Goal: Register for event/course

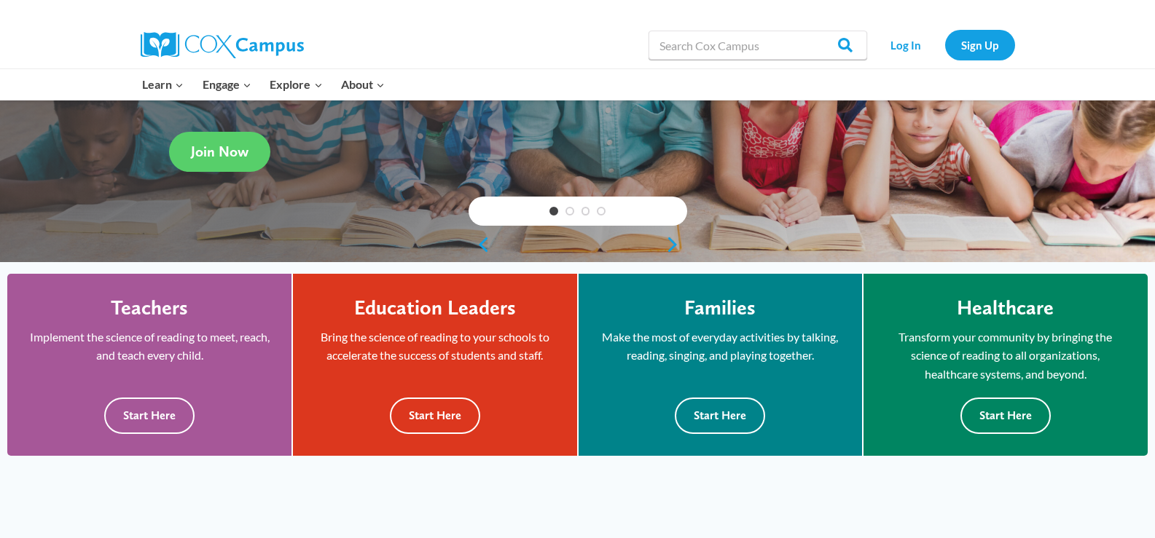
scroll to position [243, 0]
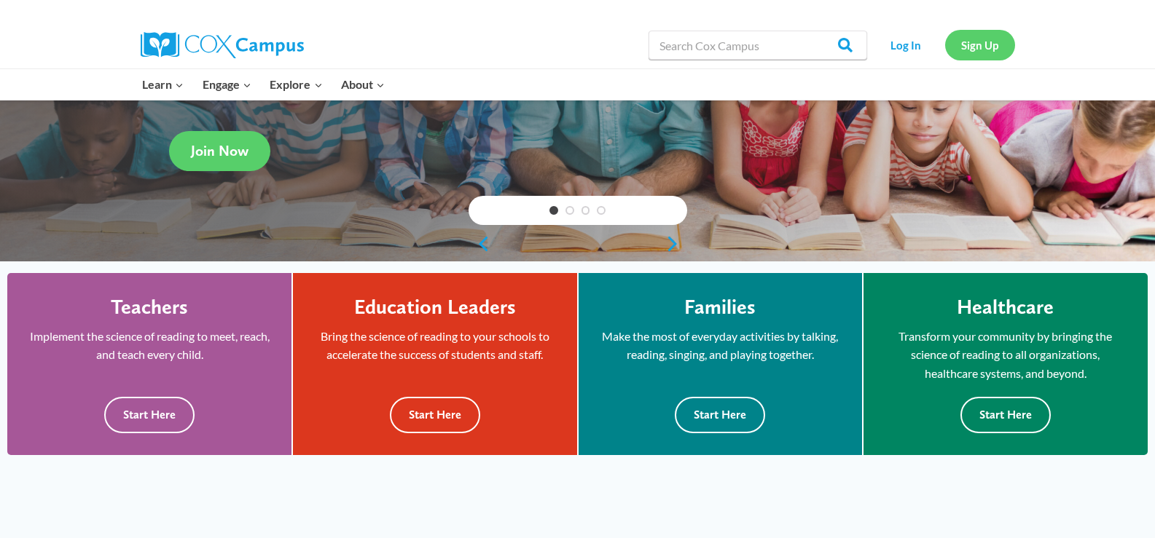
click at [988, 50] on link "Sign Up" at bounding box center [980, 45] width 70 height 30
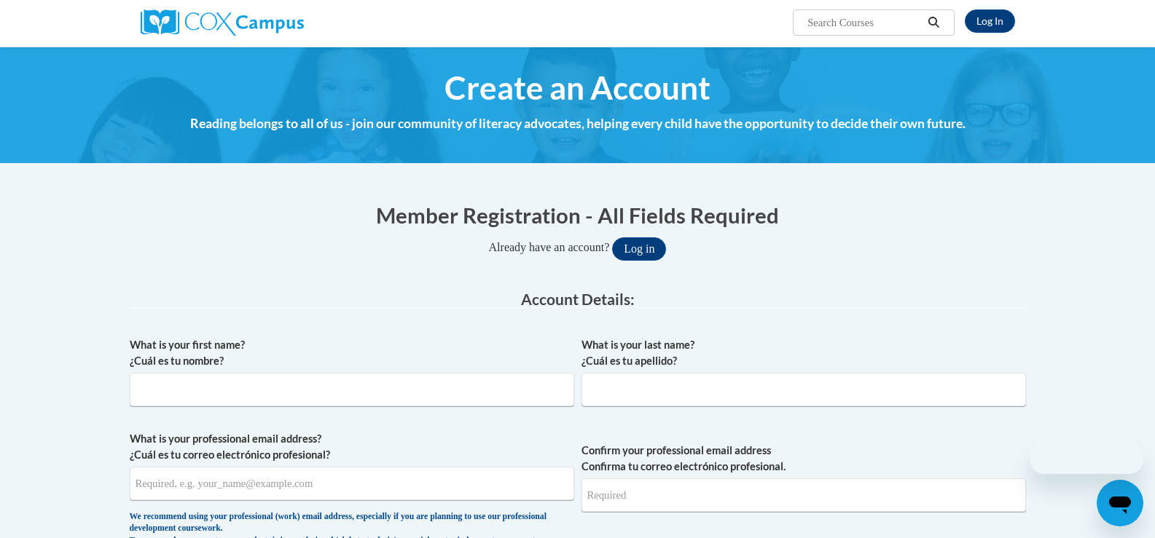
scroll to position [122, 0]
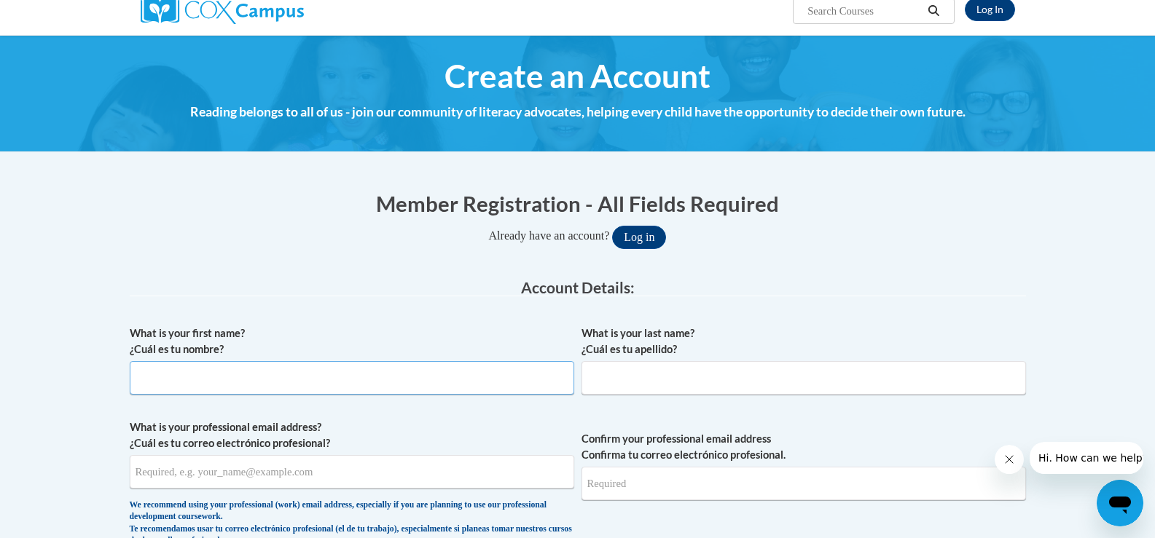
click at [305, 384] on input "What is your first name? ¿Cuál es tu nombre?" at bounding box center [352, 378] width 444 height 34
type input "Kelsea"
type input "Osborne"
type input "kro53106@gmail.com"
click at [640, 476] on input "Confirm your professional email address Confirma tu correo electrónico profesio…" at bounding box center [803, 484] width 444 height 34
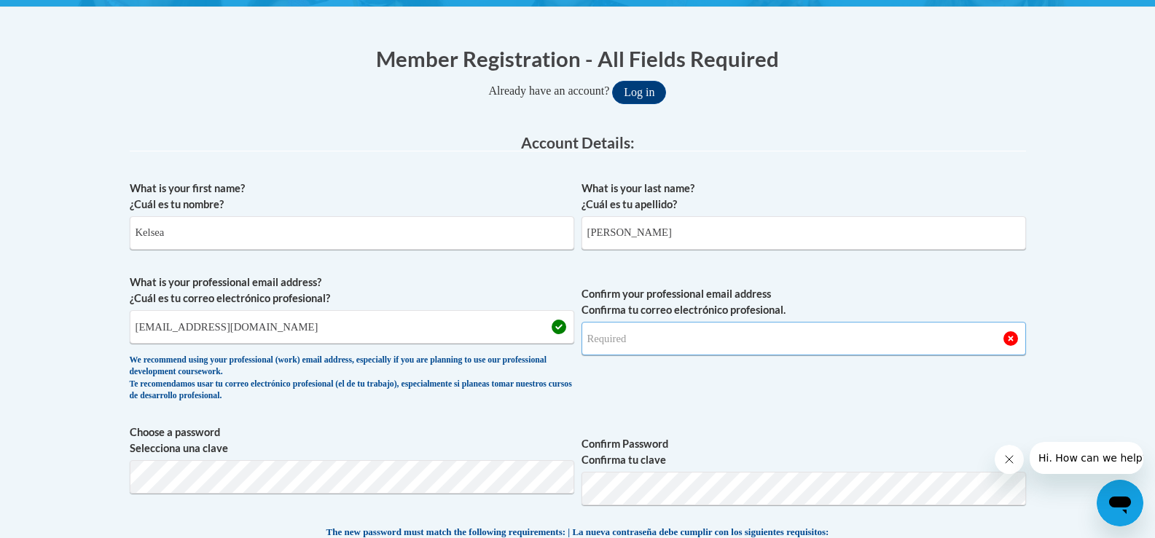
scroll to position [267, 0]
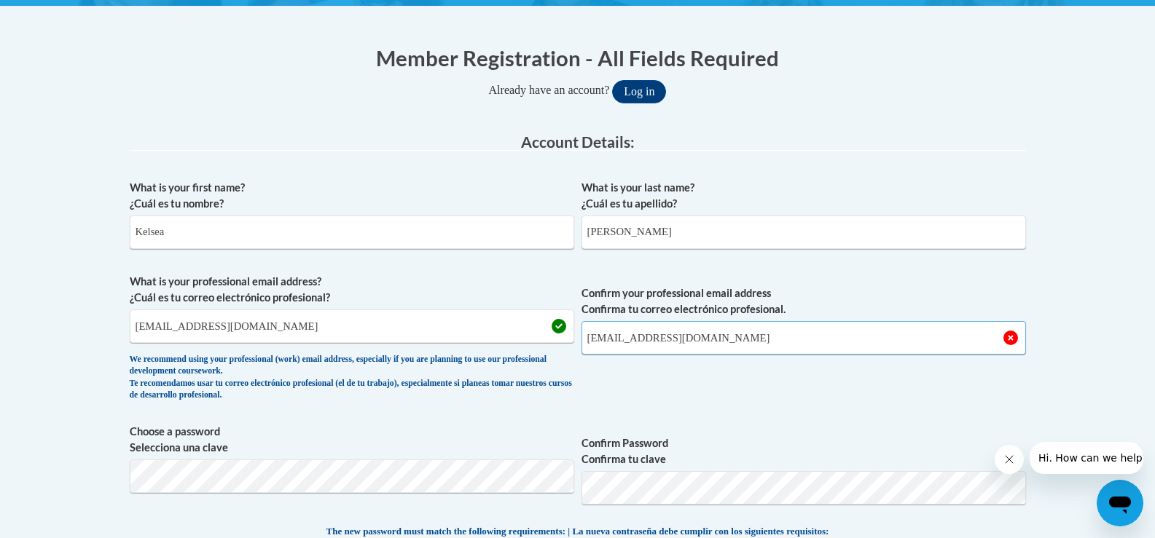
type input "kro53106@gmail.com"
click at [612, 80] on button "Log in" at bounding box center [639, 91] width 54 height 23
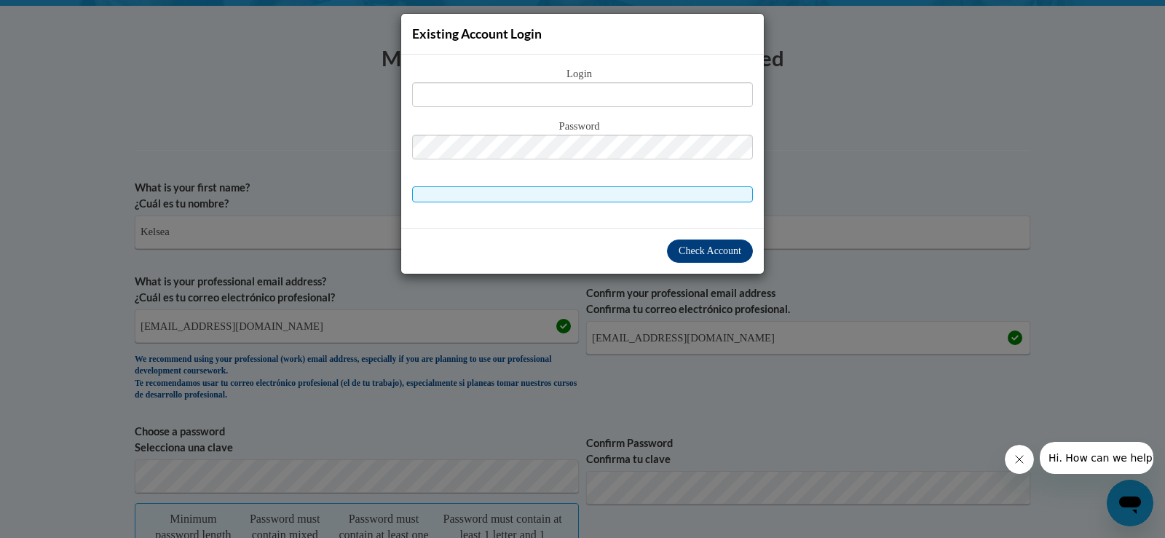
click at [817, 163] on div "Existing Account Login Login Password" at bounding box center [582, 269] width 1165 height 538
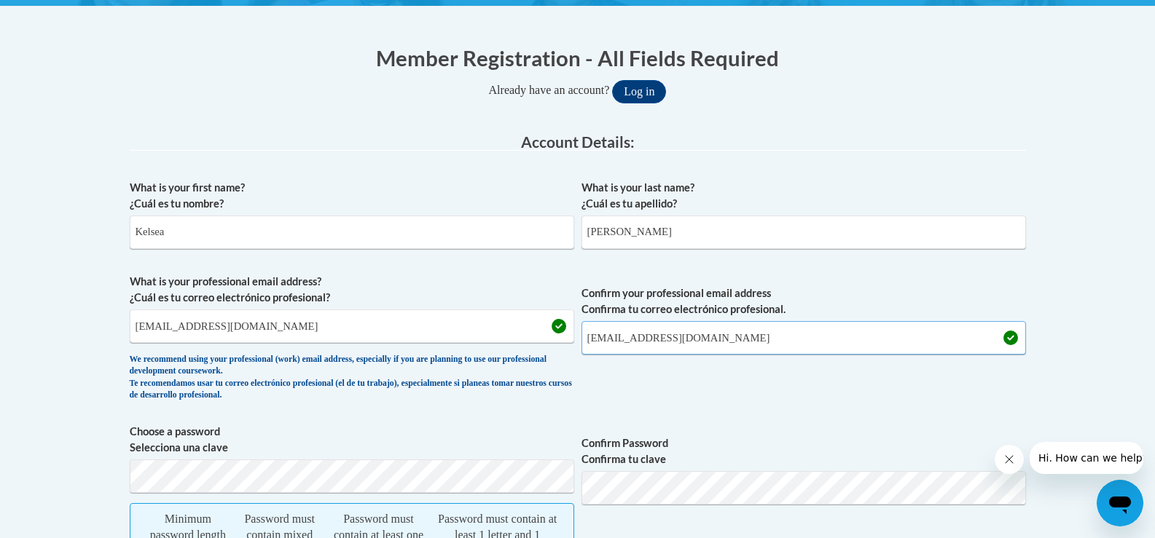
click at [752, 340] on input "kro53106@gmail.com" at bounding box center [803, 338] width 444 height 34
click at [612, 80] on button "Log in" at bounding box center [639, 91] width 54 height 23
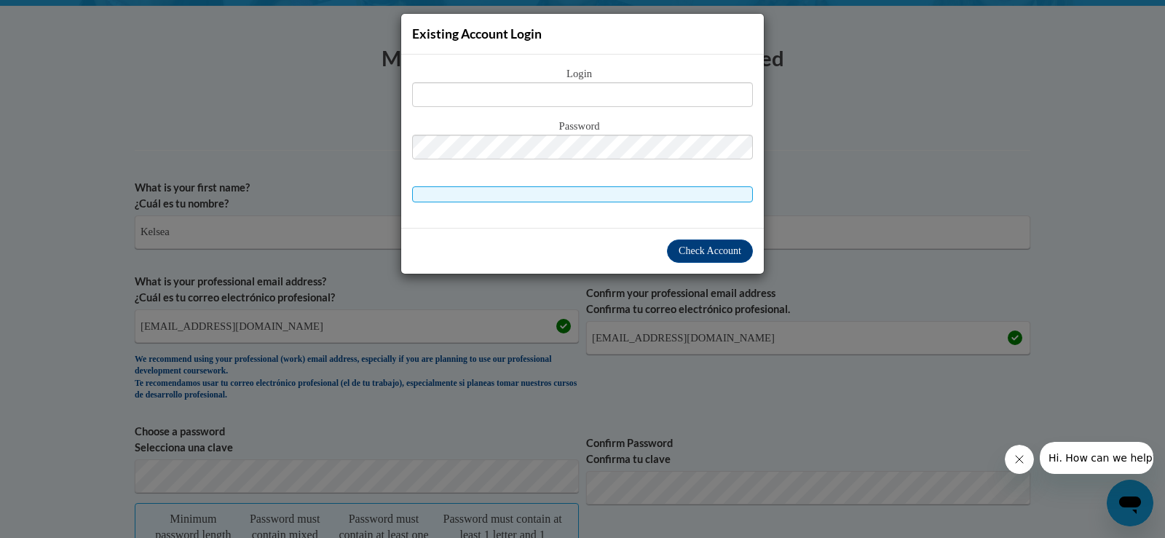
click at [886, 123] on div "Existing Account Login Login Password" at bounding box center [582, 269] width 1165 height 538
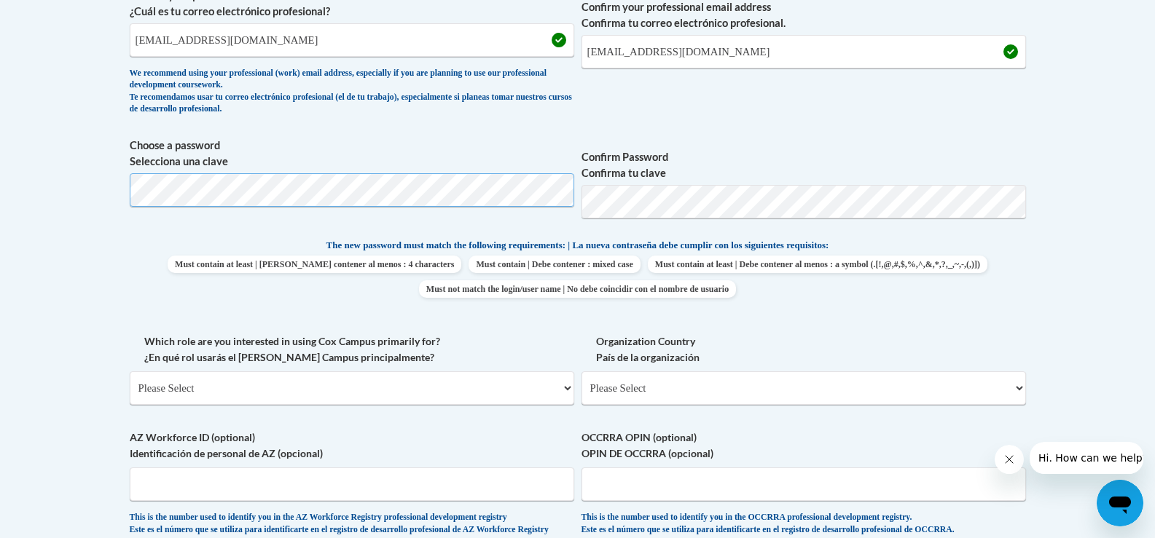
scroll to position [559, 0]
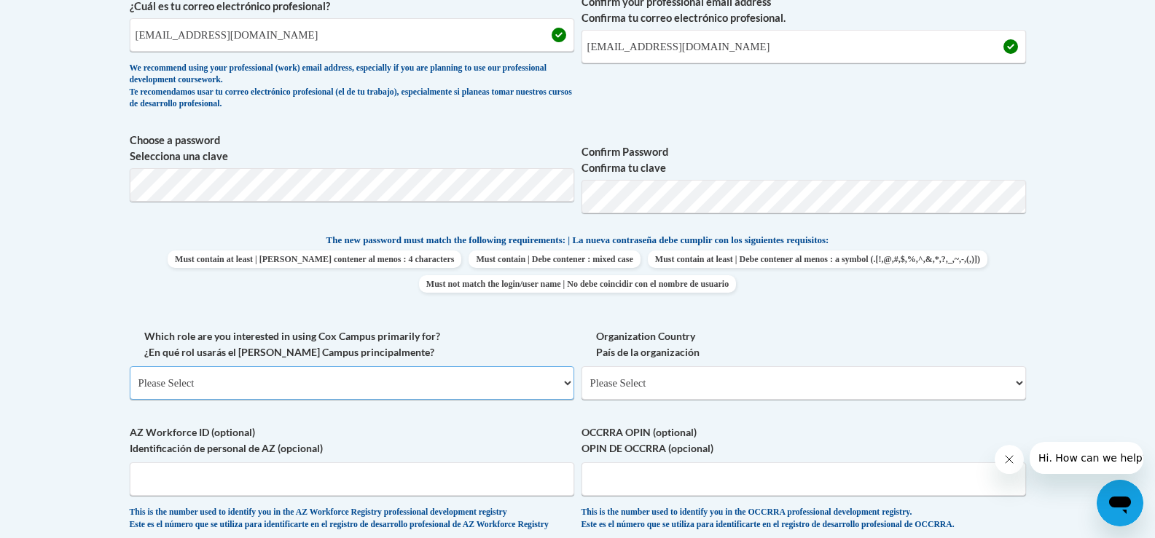
drag, startPoint x: 323, startPoint y: 385, endPoint x: 331, endPoint y: 385, distance: 7.3
click at [330, 385] on select "Please Select College/University | Colegio/Universidad Community/Nonprofit Part…" at bounding box center [352, 383] width 444 height 34
select select "fbf2d438-af2f-41f8-98f1-81c410e29de3"
click at [130, 366] on select "Please Select College/University | Colegio/Universidad Community/Nonprofit Part…" at bounding box center [352, 383] width 444 height 34
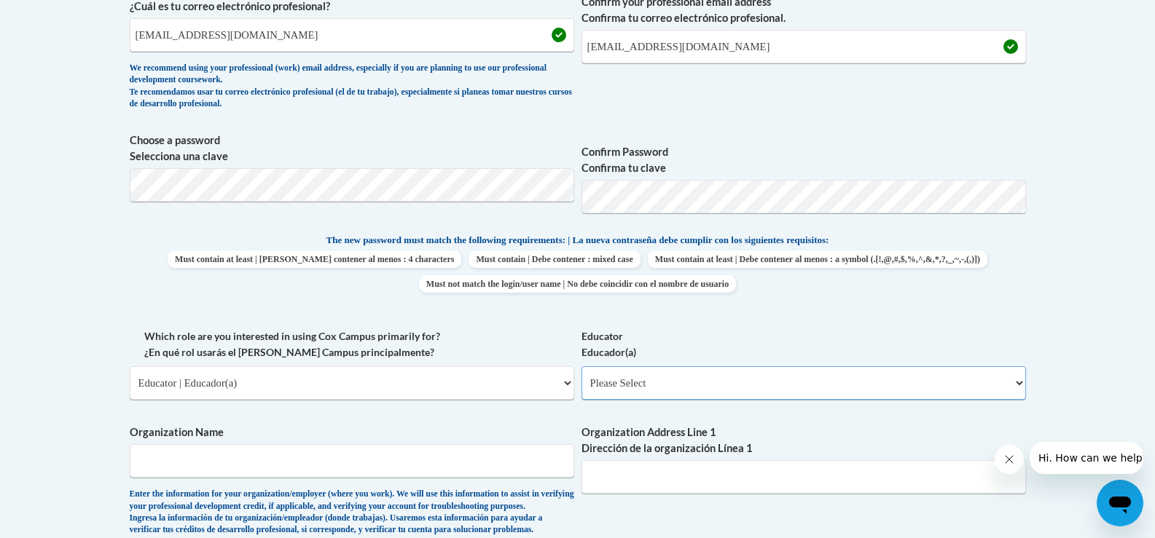
click at [680, 386] on select "Please Select Early Learning/Daycare Teacher/Family Home Care Provider | Maestr…" at bounding box center [803, 383] width 444 height 34
select select "5e2af403-4f2c-4e49-a02f-103e55d7b75b"
click at [581, 366] on select "Please Select Early Learning/Daycare Teacher/Family Home Care Provider | Maestr…" at bounding box center [803, 383] width 444 height 34
click at [196, 458] on input "Organization Name" at bounding box center [352, 461] width 444 height 34
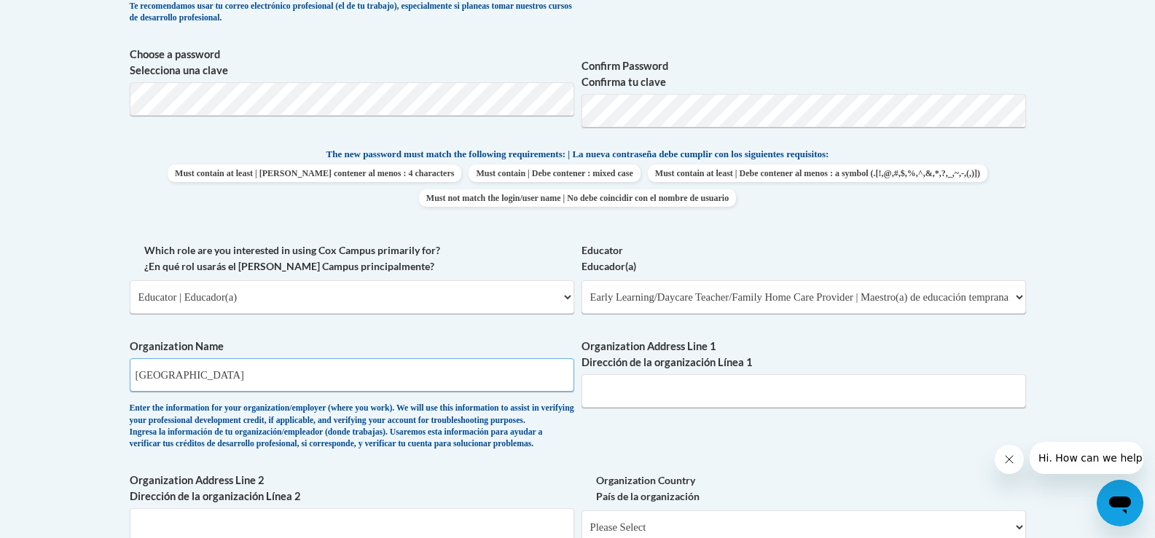
scroll to position [680, 0]
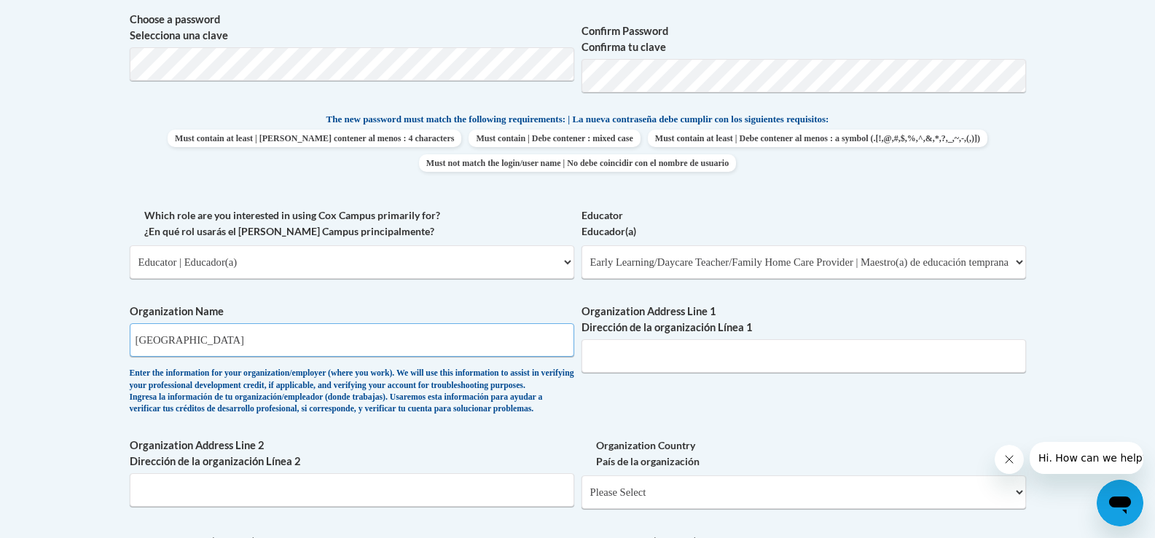
type input "Flutterby Discovery Center"
click at [641, 367] on input "Organization Address Line 1 Dirección de la organización Línea 1" at bounding box center [803, 356] width 444 height 34
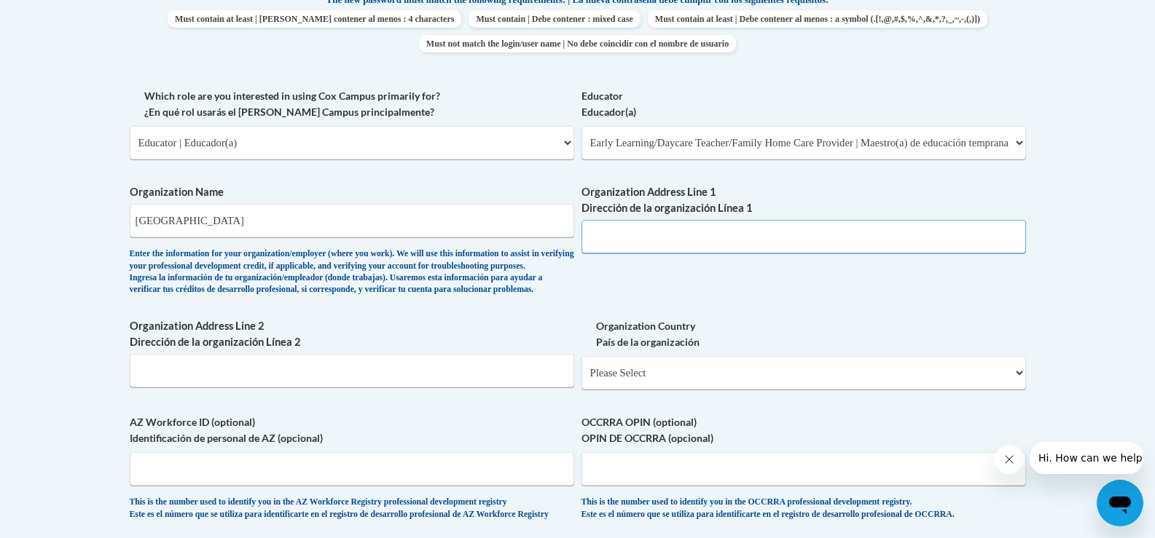
scroll to position [801, 0]
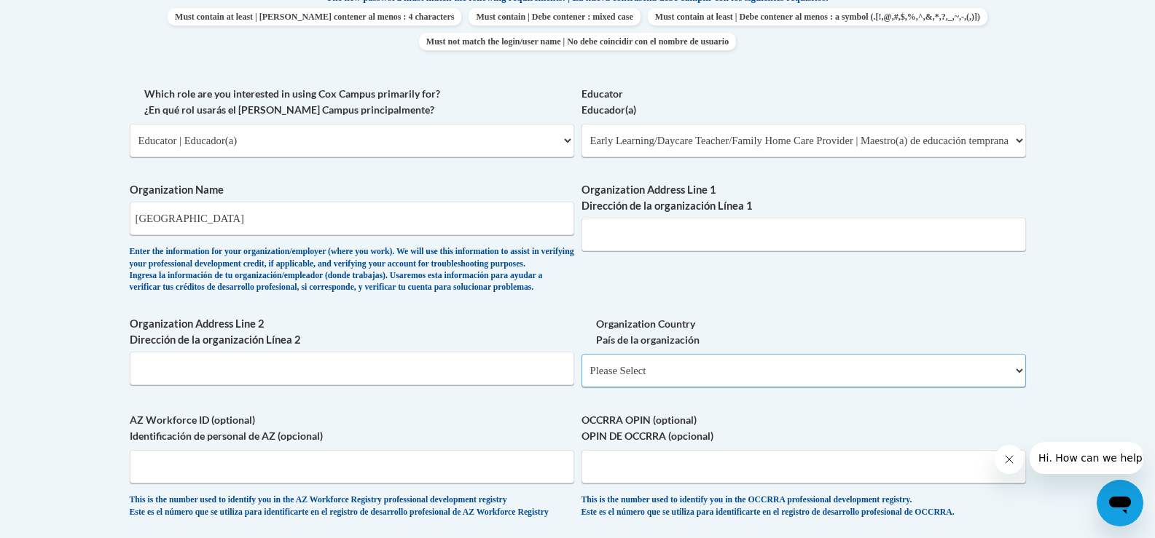
click at [804, 388] on select "Please Select United States | Estados Unidos Outside of the United States | Fue…" at bounding box center [803, 371] width 444 height 34
select select "ad49bcad-a171-4b2e-b99c-48b446064914"
click at [581, 377] on select "Please Select United States | Estados Unidos Outside of the United States | Fue…" at bounding box center [803, 371] width 444 height 34
select select
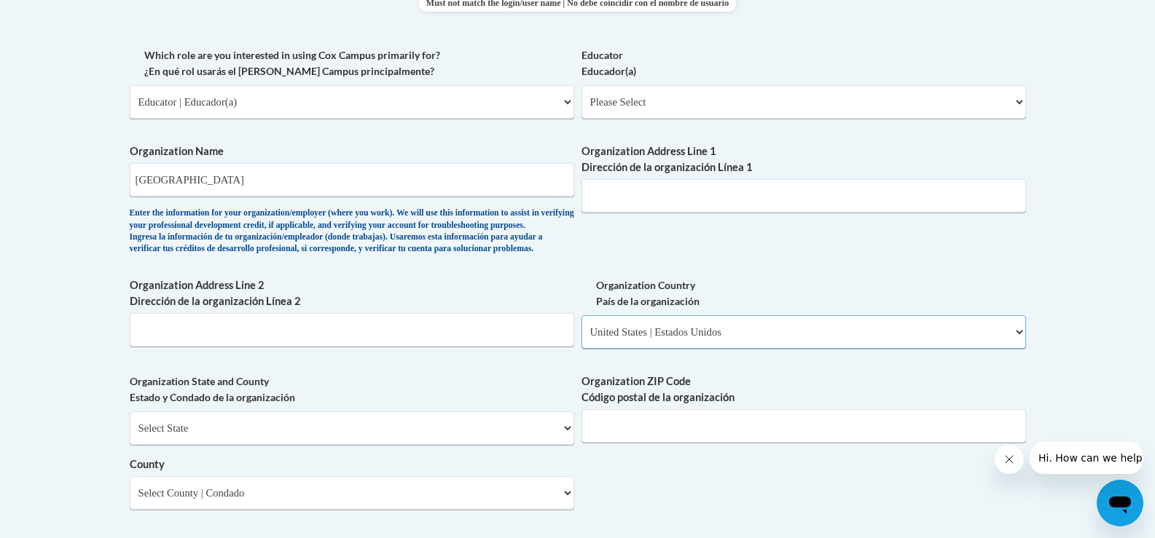
scroll to position [850, 0]
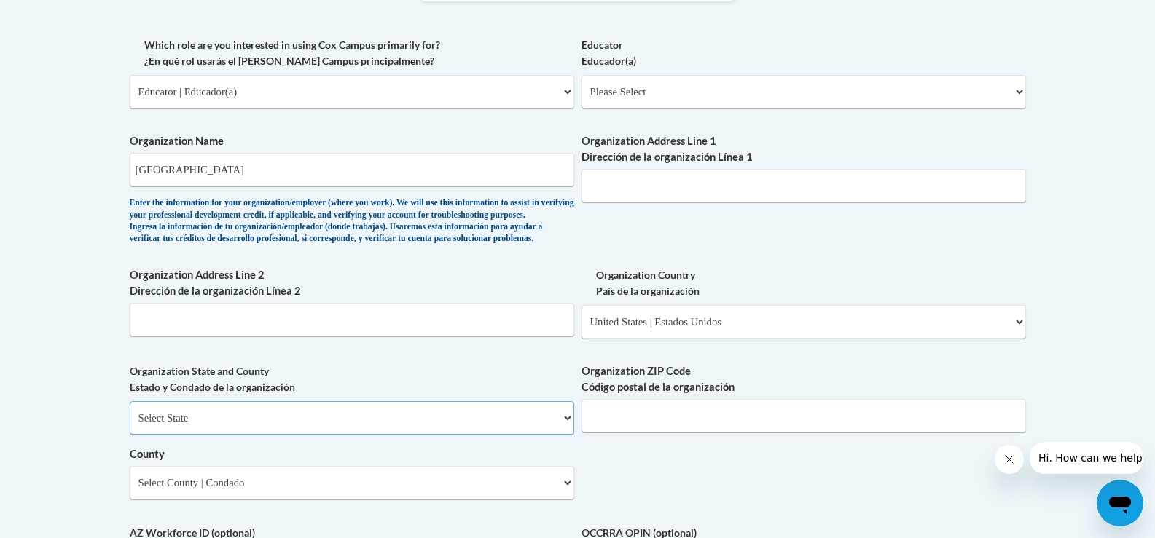
click at [289, 435] on select "Select State Alabama Alaska Arizona Arkansas California Colorado Connecticut De…" at bounding box center [352, 418] width 444 height 34
select select "Kentucky"
click at [130, 425] on select "Select State Alabama Alaska Arizona Arkansas California Colorado Connecticut De…" at bounding box center [352, 418] width 444 height 34
click at [618, 432] on input "Organization ZIP Code Código postal de la organización" at bounding box center [803, 416] width 444 height 34
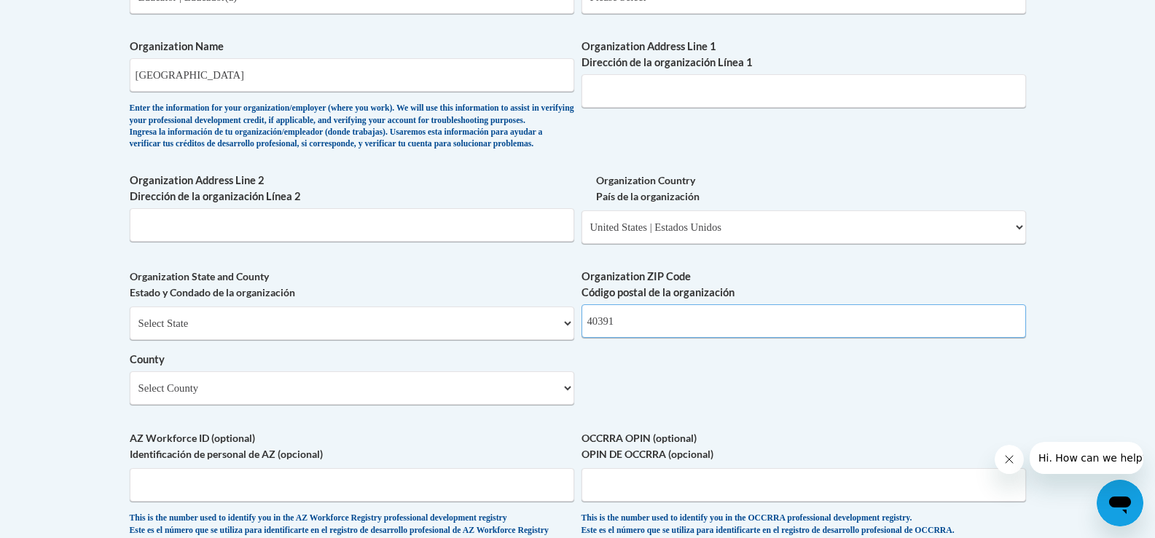
scroll to position [947, 0]
type input "40391"
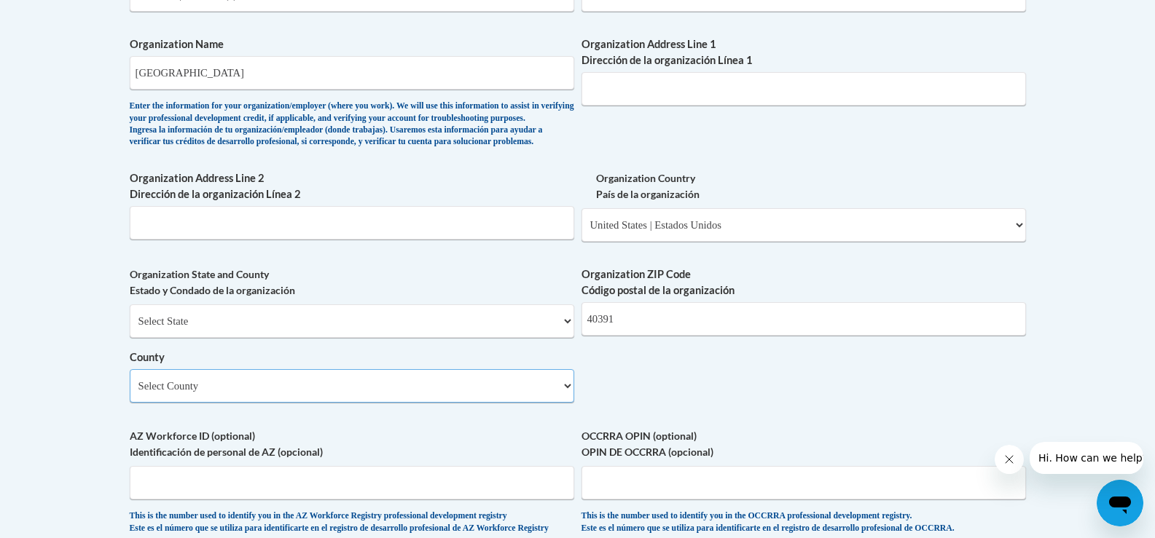
click at [508, 403] on select "Select County Adair Allen Anderson Ballard Barren Bath Bell Boone Bourbon Boyd …" at bounding box center [352, 386] width 444 height 34
select select "Clark"
click at [130, 393] on select "Select County Adair Allen Anderson Ballard Barren Bath Bell Boone Bourbon Boyd …" at bounding box center [352, 386] width 444 height 34
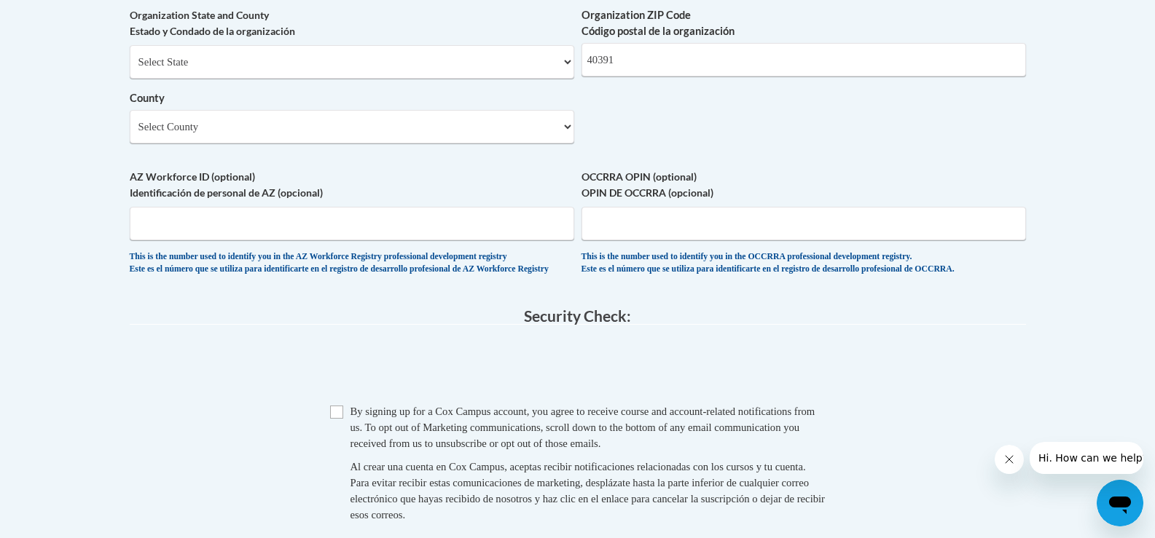
scroll to position [1214, 0]
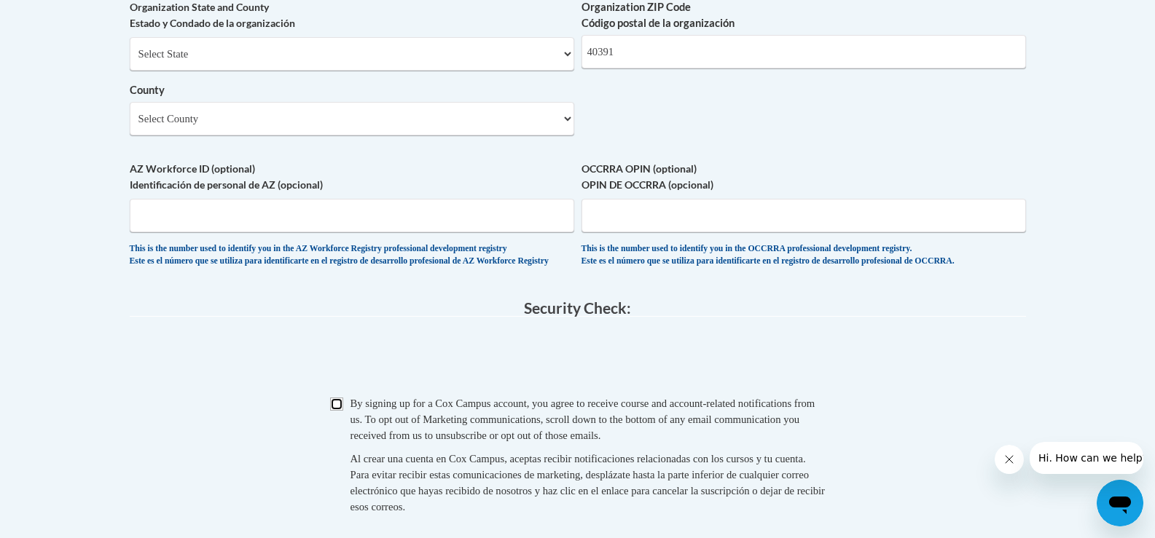
click at [334, 411] on input "Checkbox" at bounding box center [336, 404] width 13 height 13
checkbox input "true"
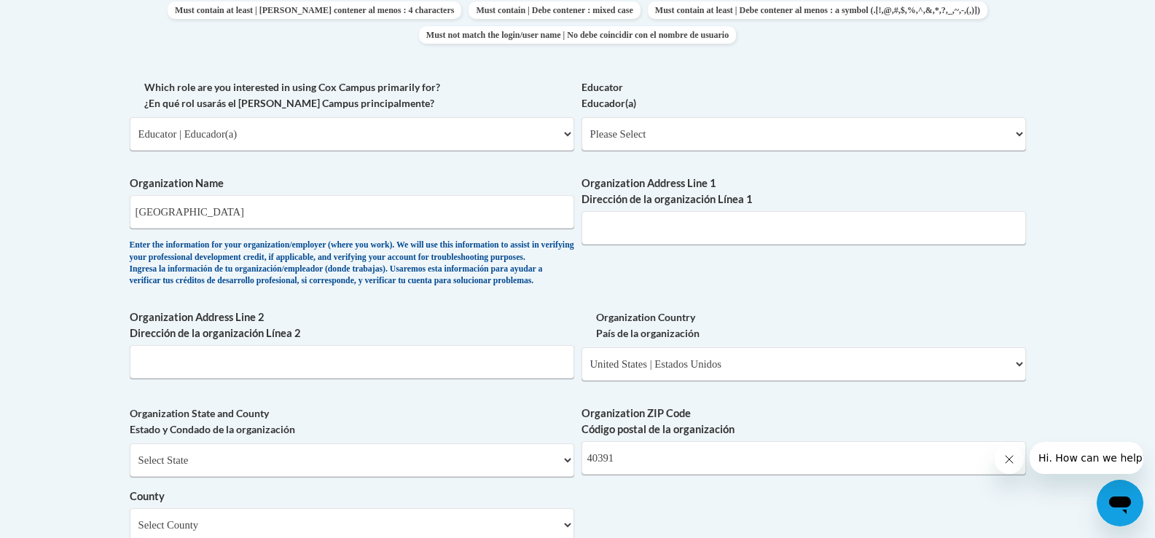
scroll to position [801, 0]
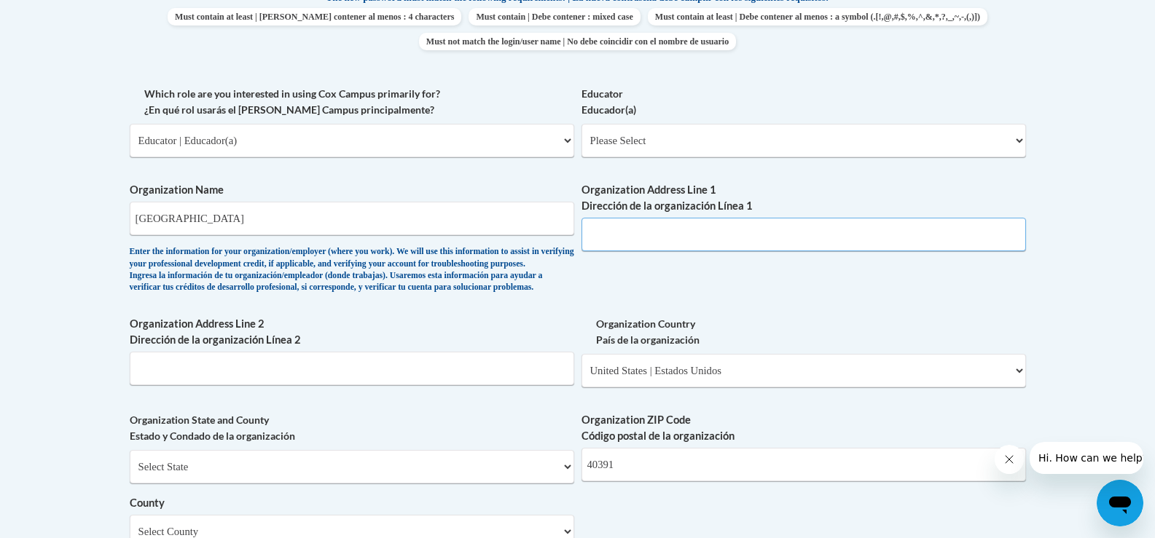
click at [718, 232] on input "Organization Address Line 1 Dirección de la organización Línea 1" at bounding box center [803, 235] width 444 height 34
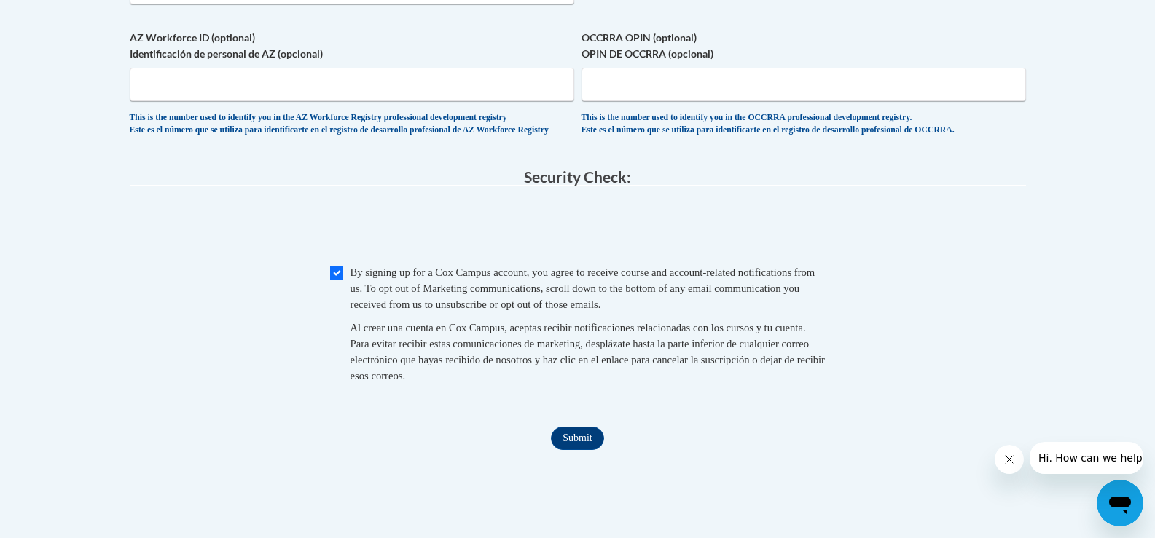
scroll to position [1360, 0]
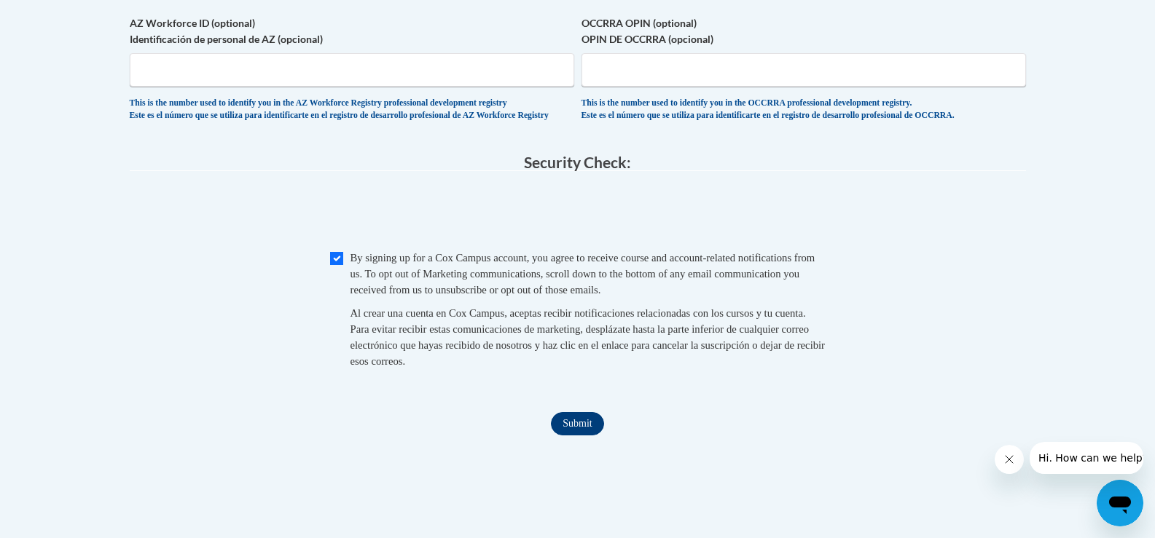
type input "10 Canary Lane"
click at [569, 436] on input "Submit" at bounding box center [577, 423] width 52 height 23
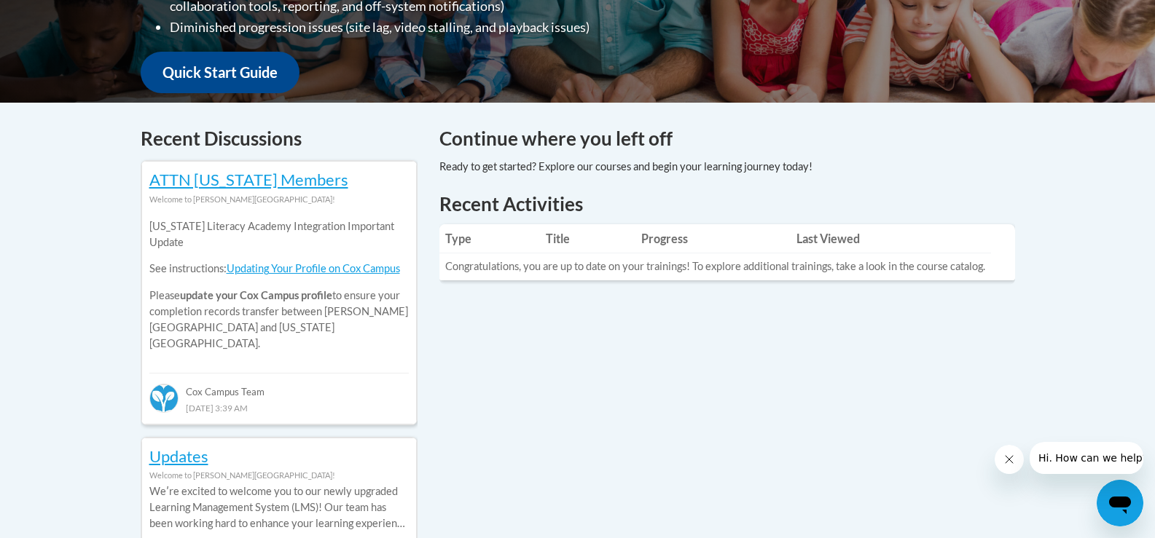
scroll to position [534, 0]
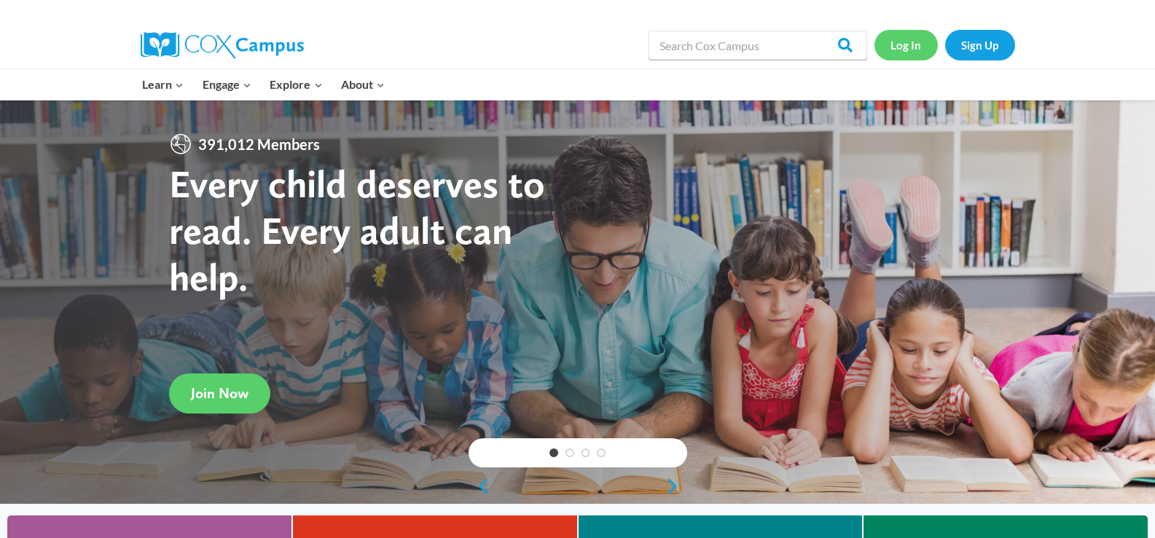
click at [892, 50] on link "Log In" at bounding box center [905, 45] width 63 height 30
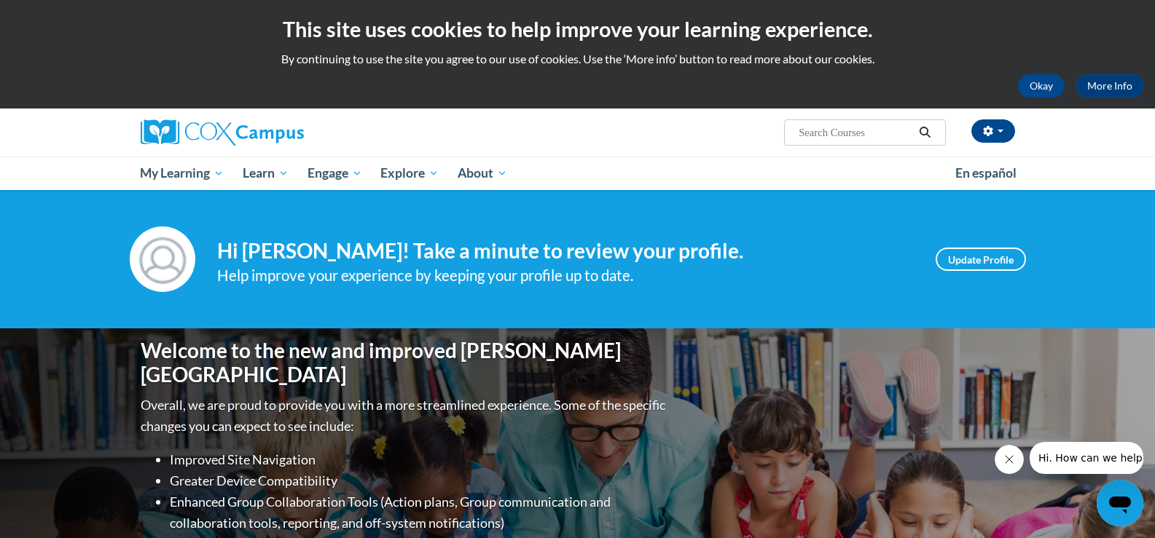
click at [841, 135] on input "Search..." at bounding box center [855, 132] width 117 height 17
type input "vocabulary instruction\"
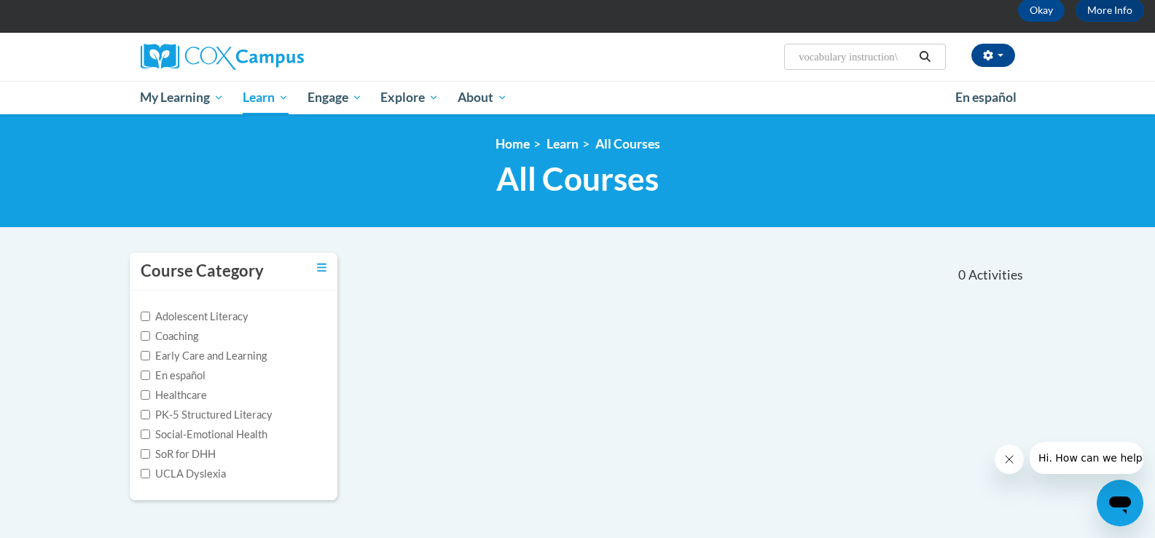
scroll to position [73, 0]
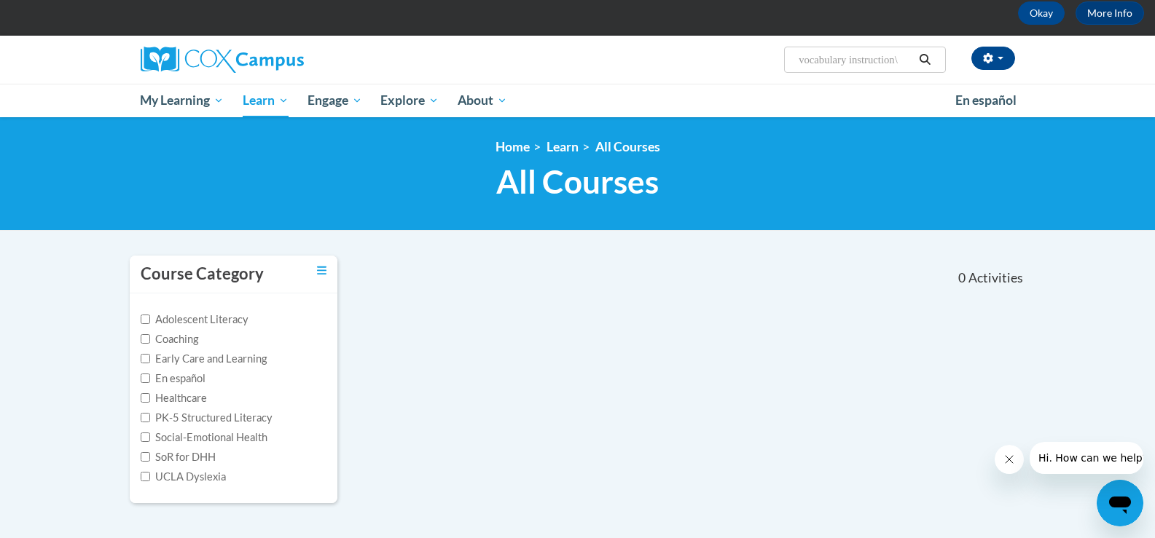
drag, startPoint x: 851, startPoint y: 61, endPoint x: 892, endPoint y: 55, distance: 41.2
click at [892, 55] on input "vocabulary instruction\" at bounding box center [855, 59] width 117 height 17
type input "v"
paste input "Vocabulary Instruction"
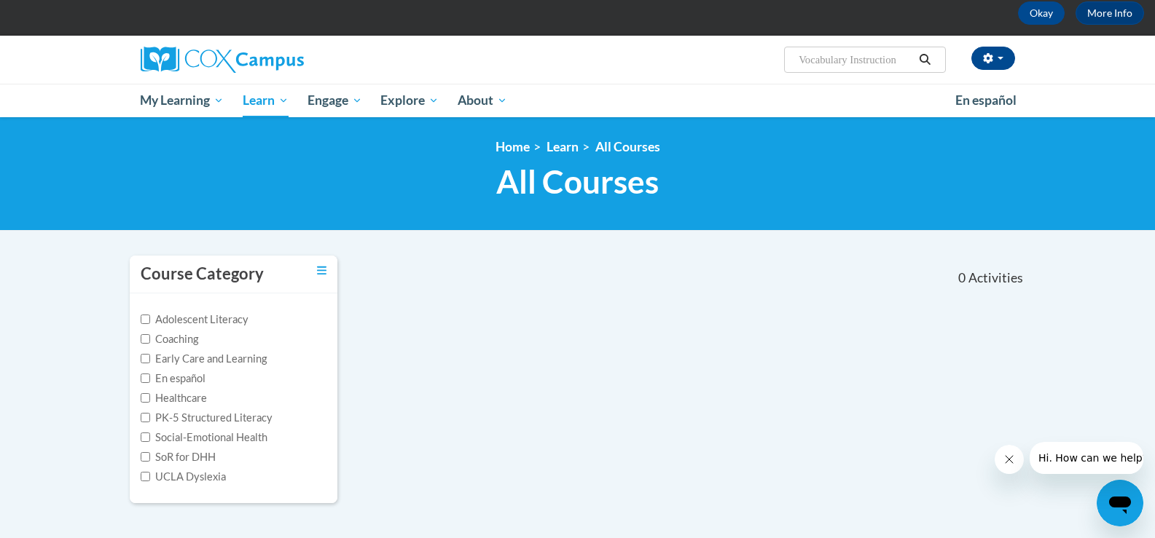
type input "Vocabulary Instruction"
click at [917, 58] on button "Search" at bounding box center [924, 59] width 22 height 17
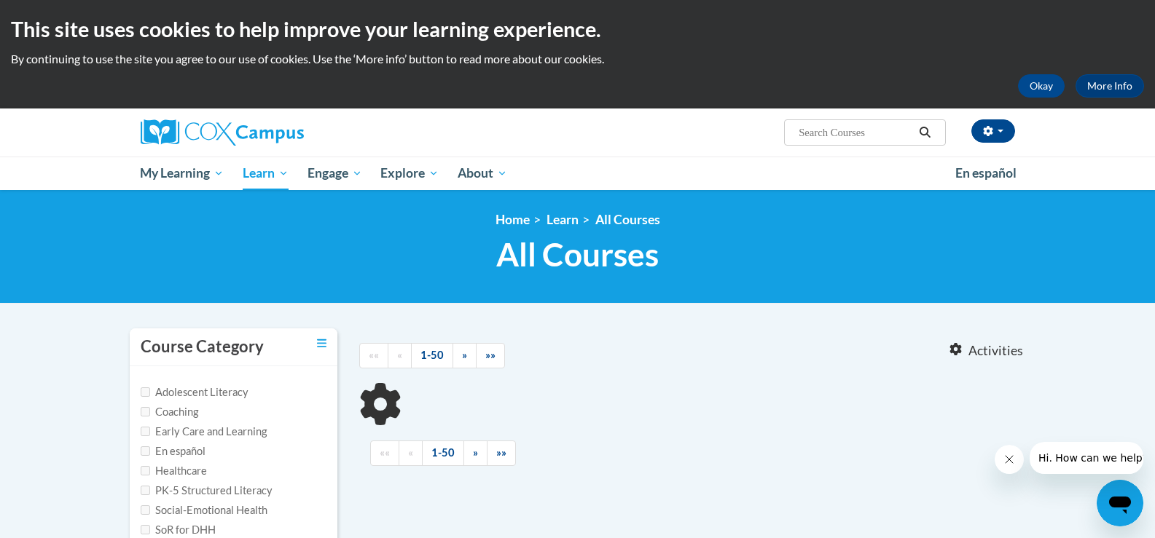
type input "Vocabulary Instruction"
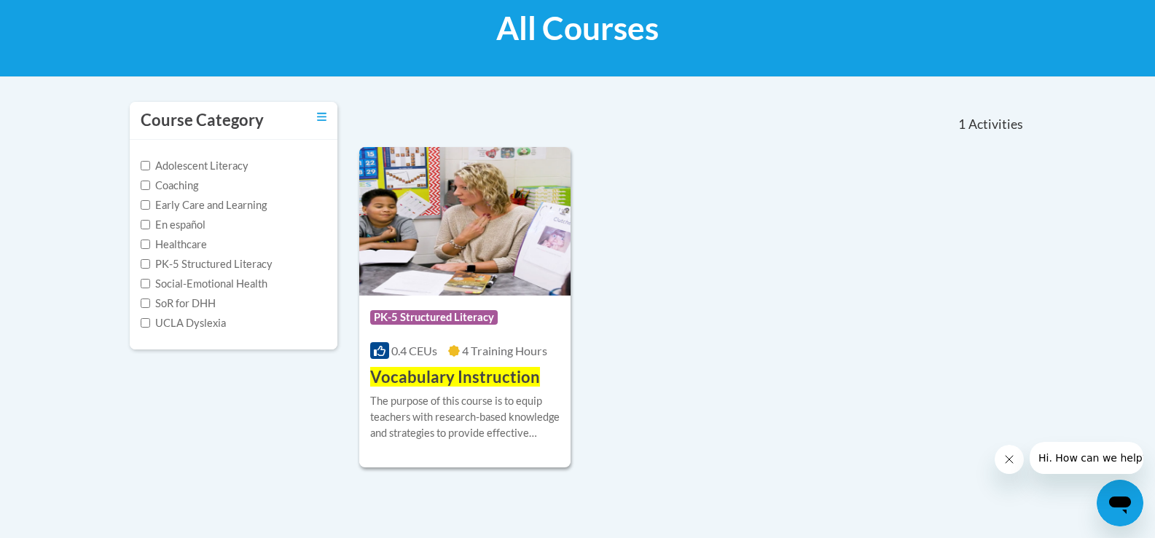
scroll to position [243, 0]
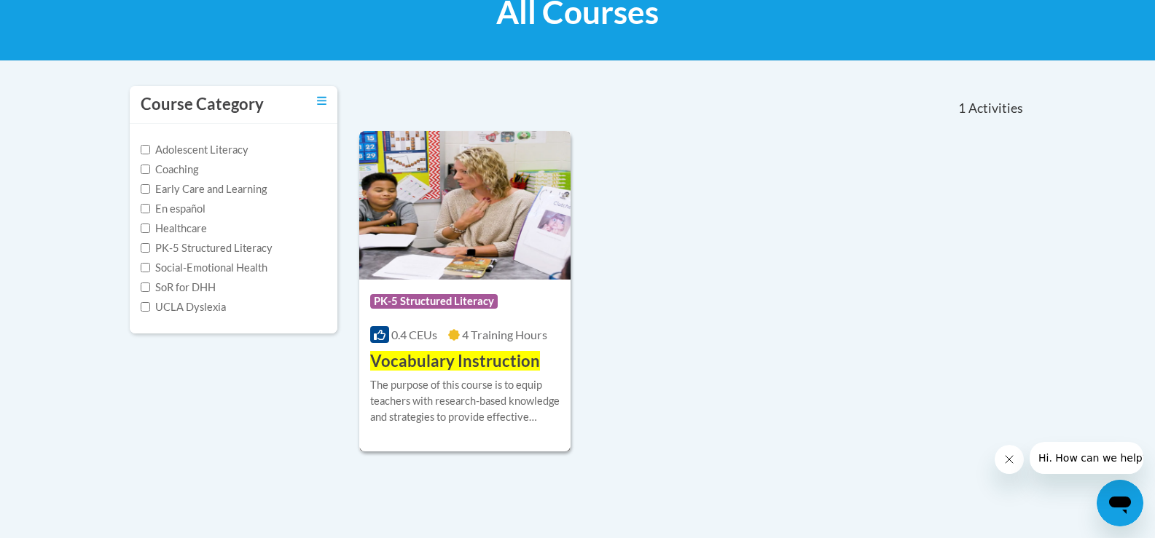
click at [460, 408] on div "The purpose of this course is to equip teachers with research-based knowledge a…" at bounding box center [465, 401] width 190 height 48
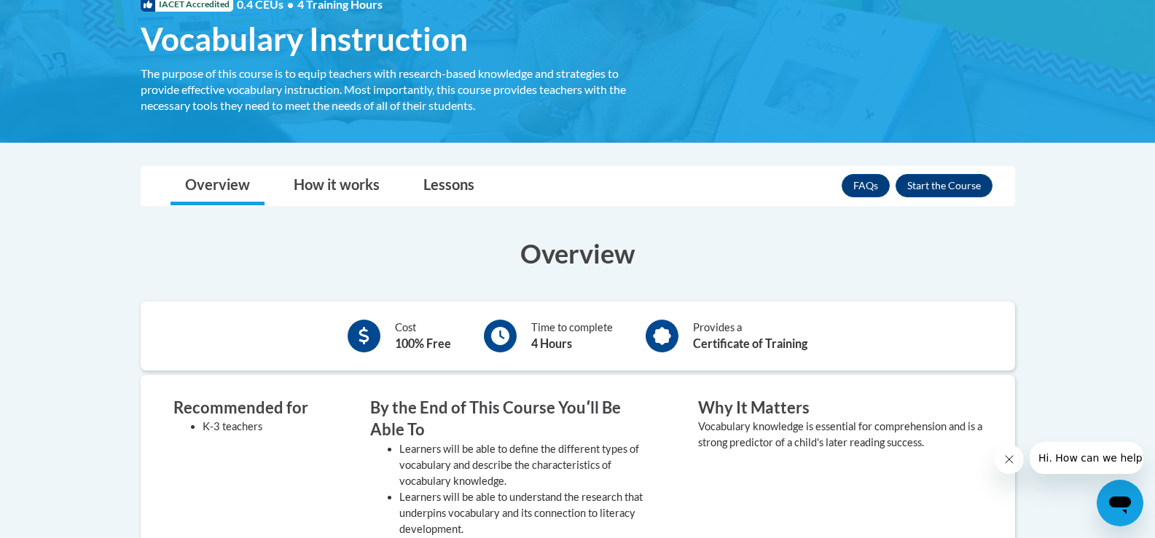
scroll to position [243, 0]
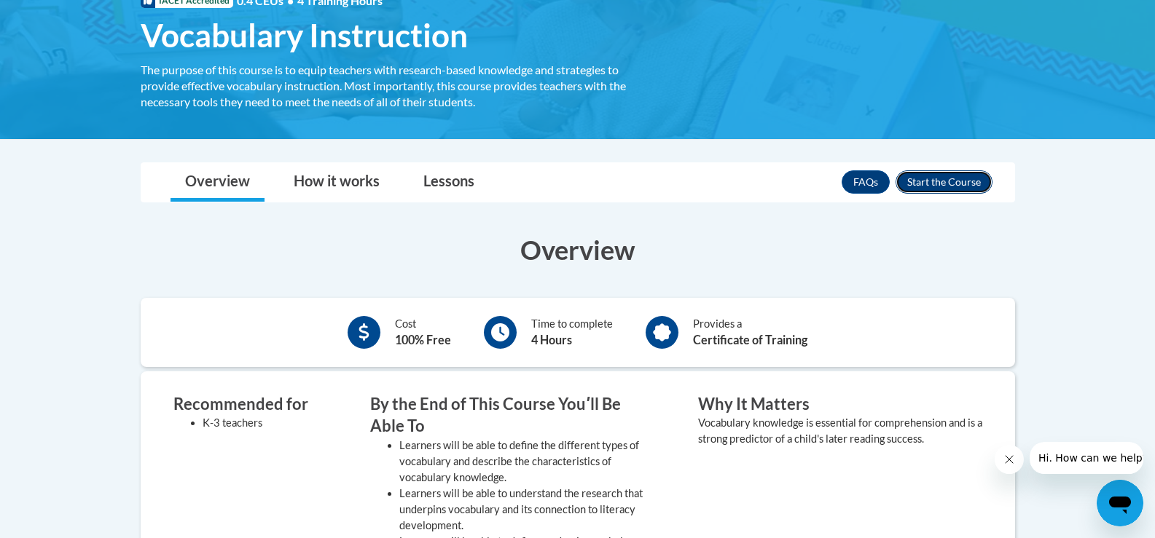
click at [962, 185] on button "Enroll" at bounding box center [943, 181] width 97 height 23
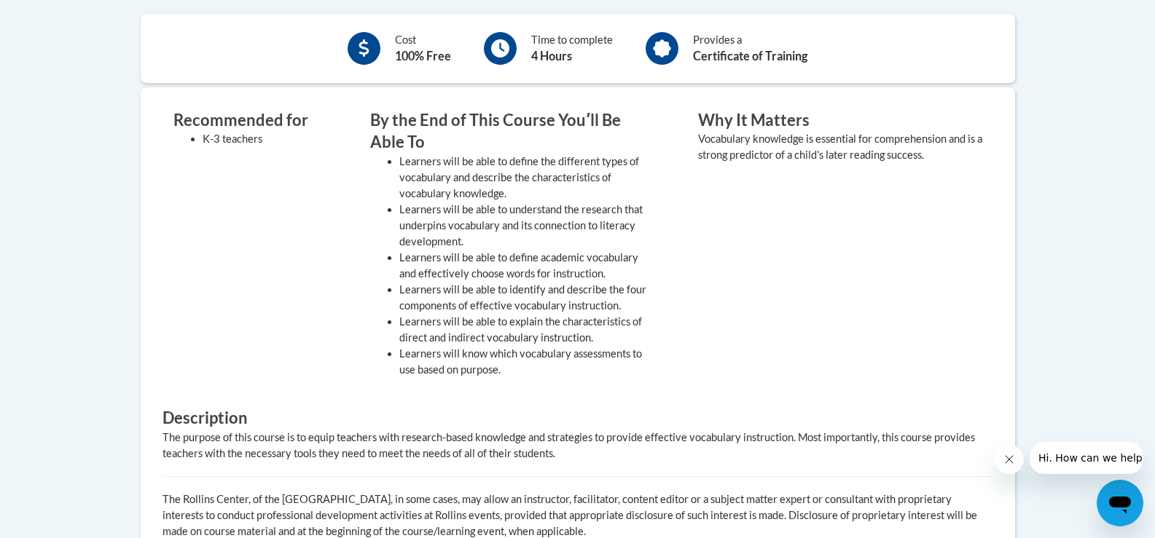
scroll to position [607, 0]
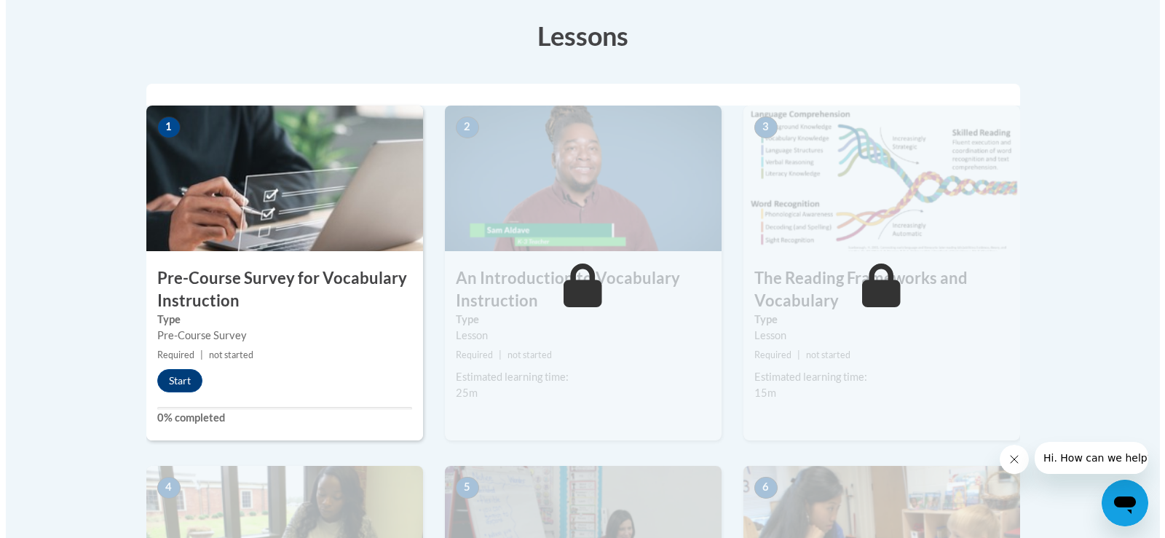
scroll to position [413, 0]
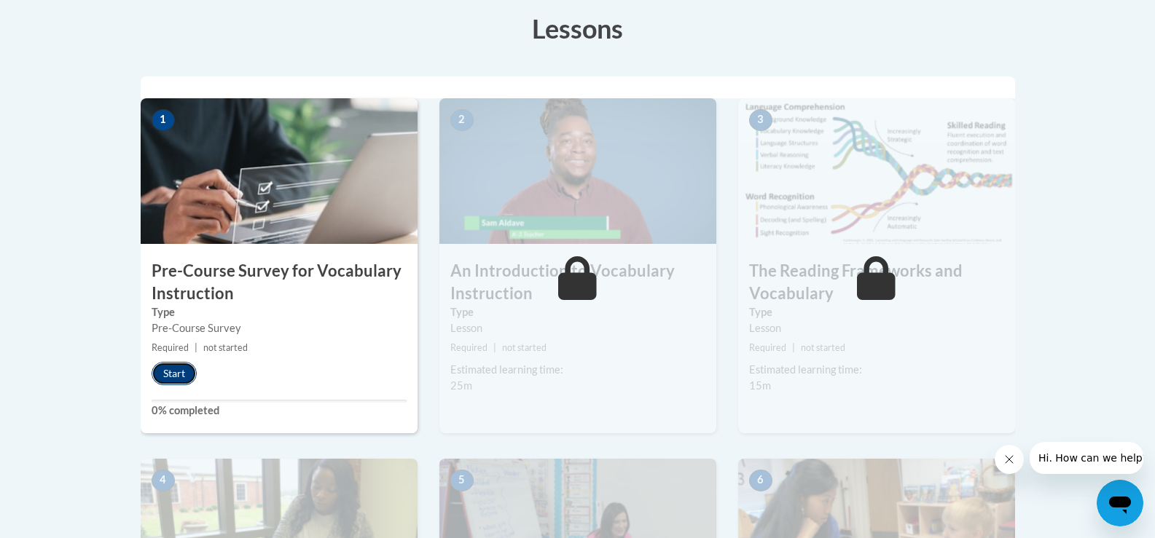
click at [171, 365] on button "Start" at bounding box center [174, 373] width 45 height 23
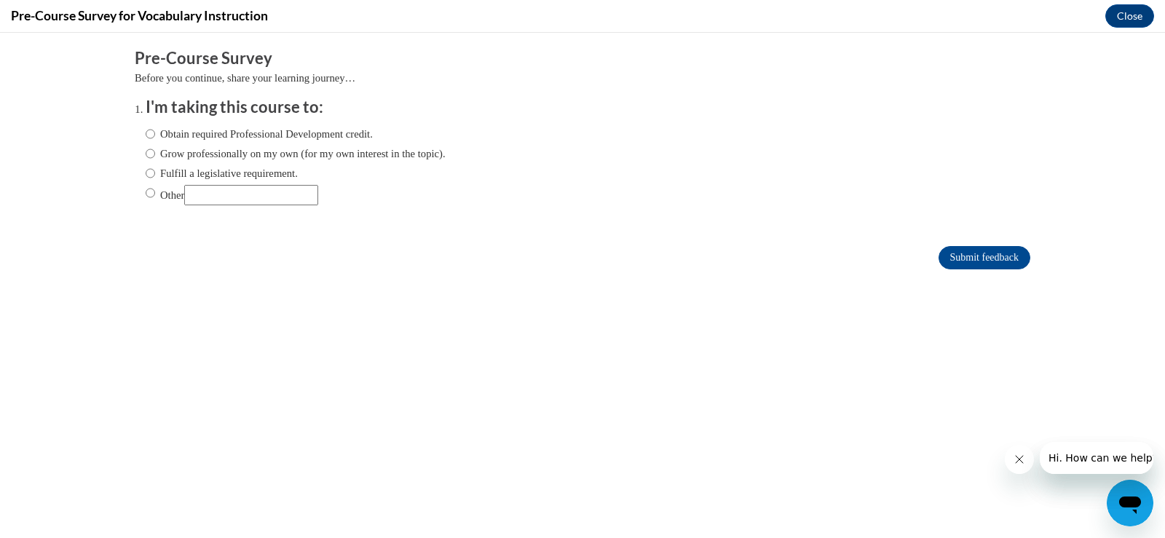
scroll to position [0, 0]
click at [146, 157] on input "Grow professionally on my own (for my own interest in the topic)." at bounding box center [150, 154] width 9 height 16
radio input "true"
click at [1004, 251] on input "Submit feedback" at bounding box center [985, 257] width 92 height 23
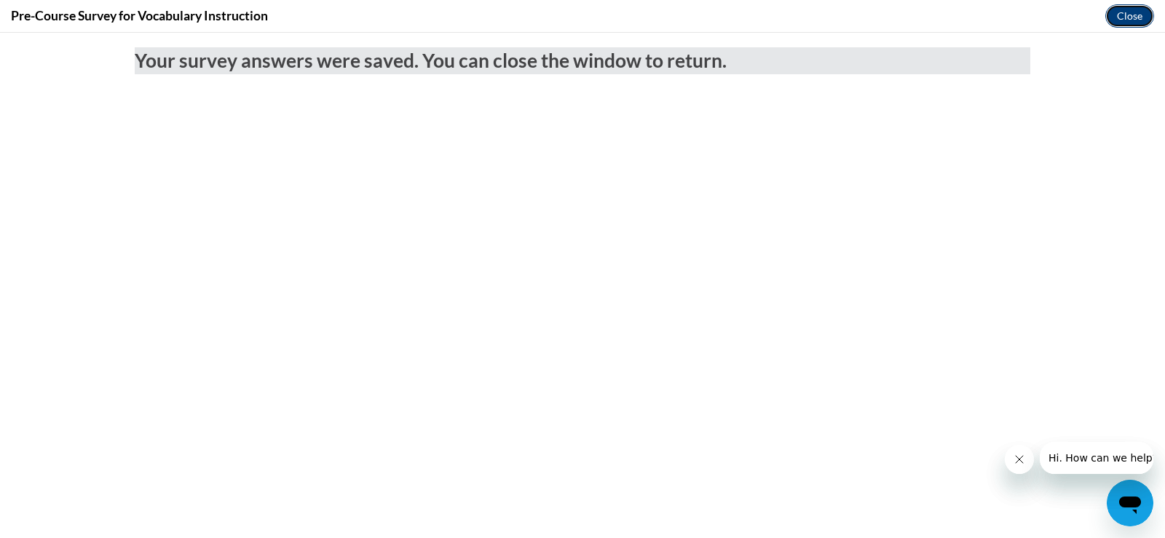
click at [1130, 20] on button "Close" at bounding box center [1130, 15] width 49 height 23
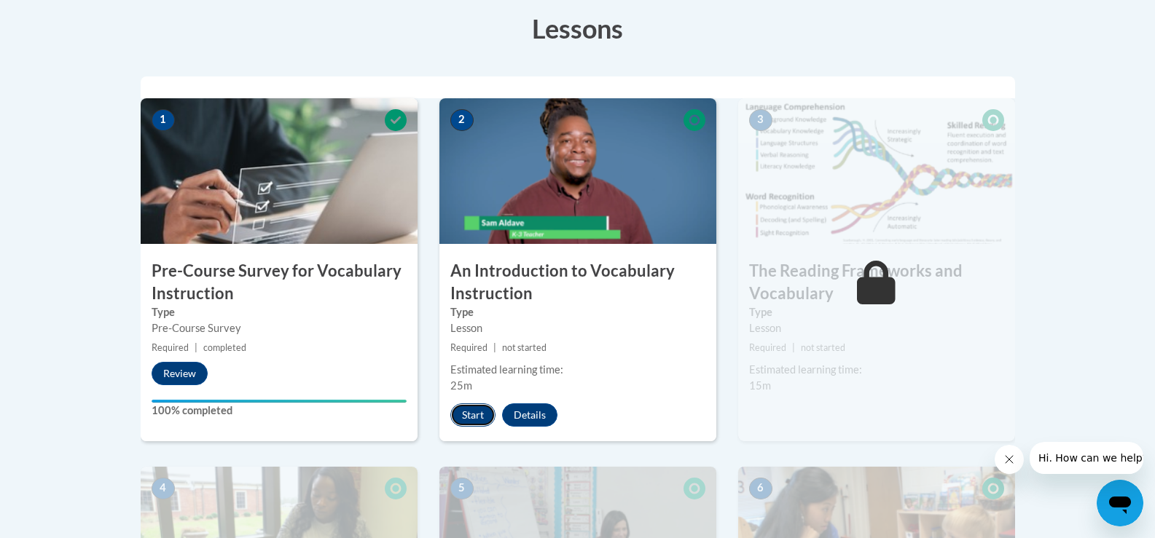
click at [471, 404] on button "Start" at bounding box center [472, 415] width 45 height 23
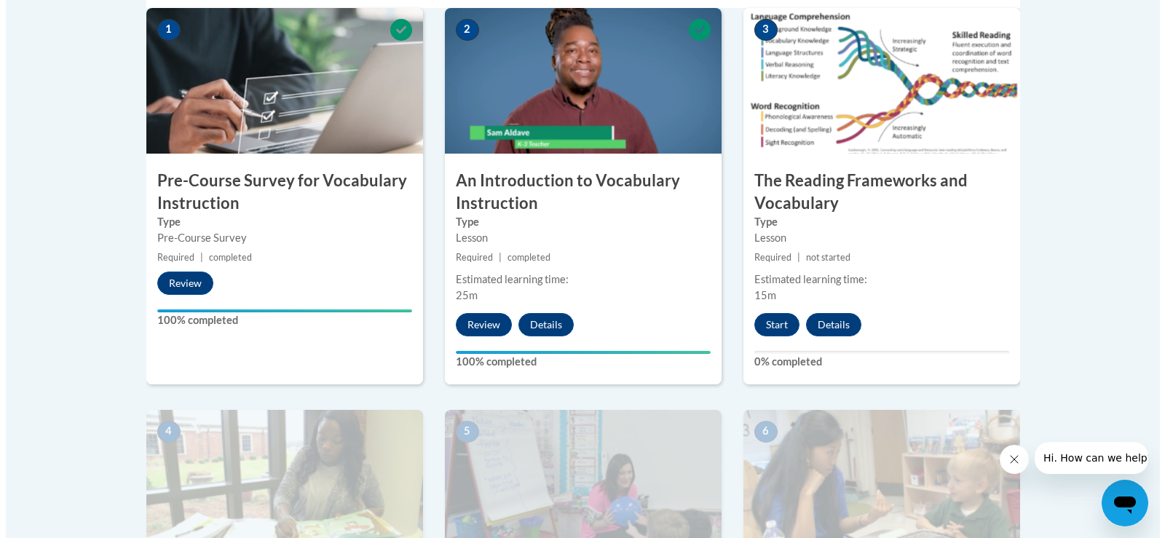
scroll to position [510, 0]
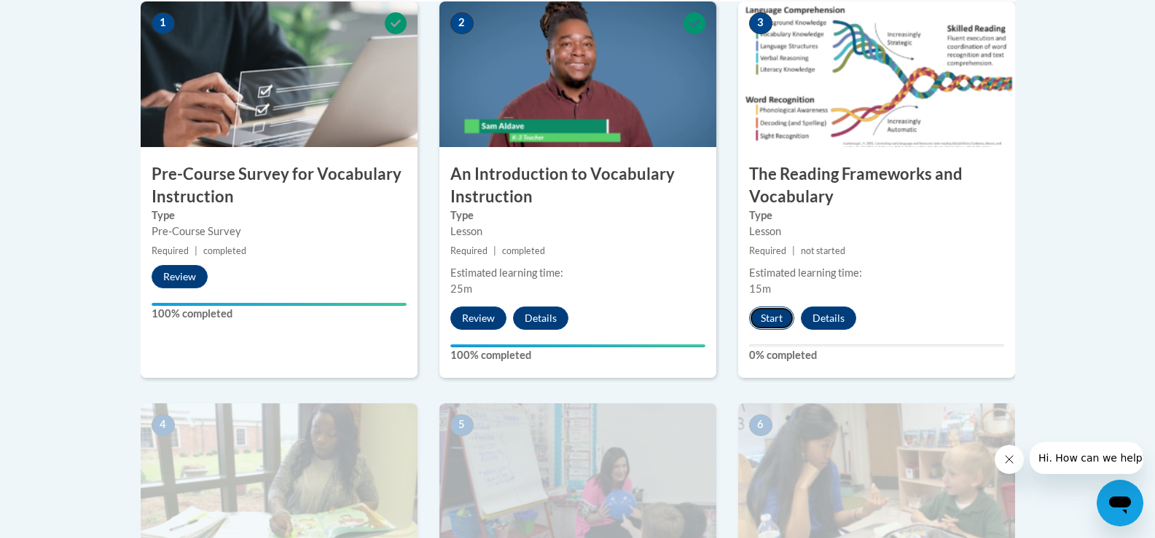
click at [762, 314] on button "Start" at bounding box center [771, 318] width 45 height 23
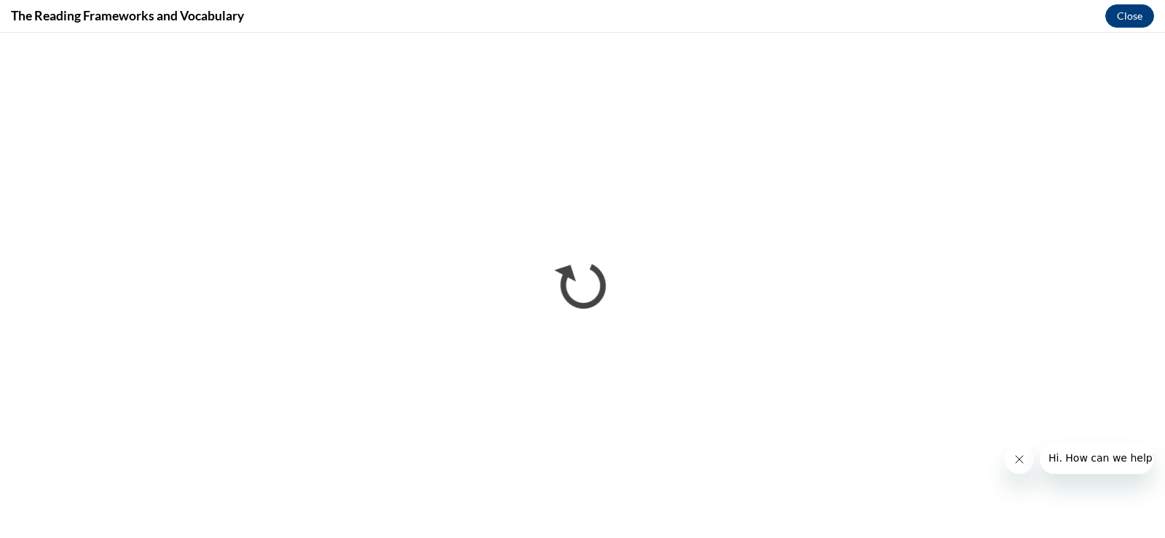
scroll to position [0, 0]
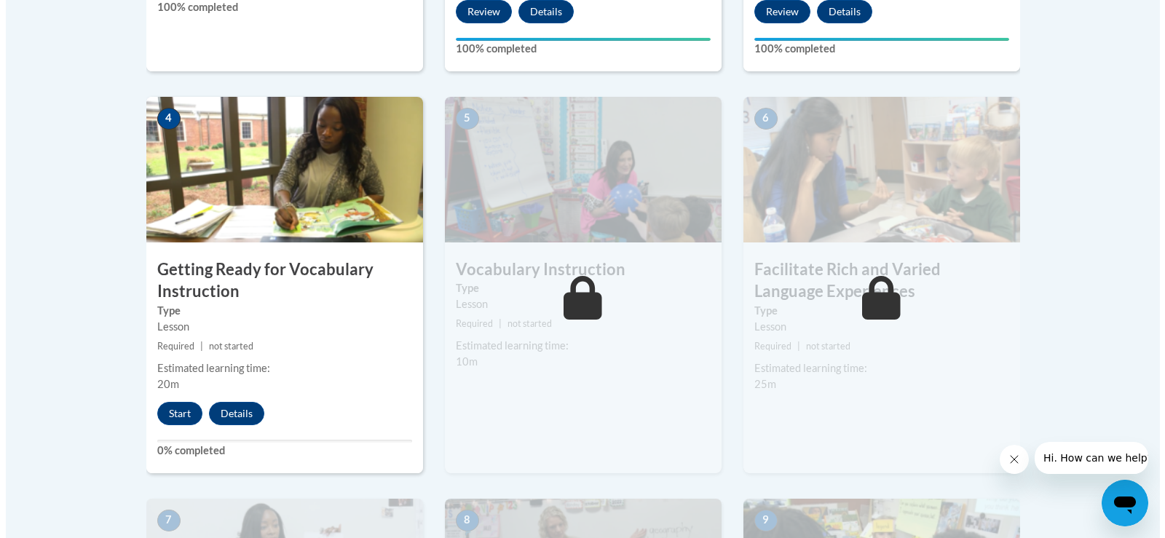
scroll to position [825, 0]
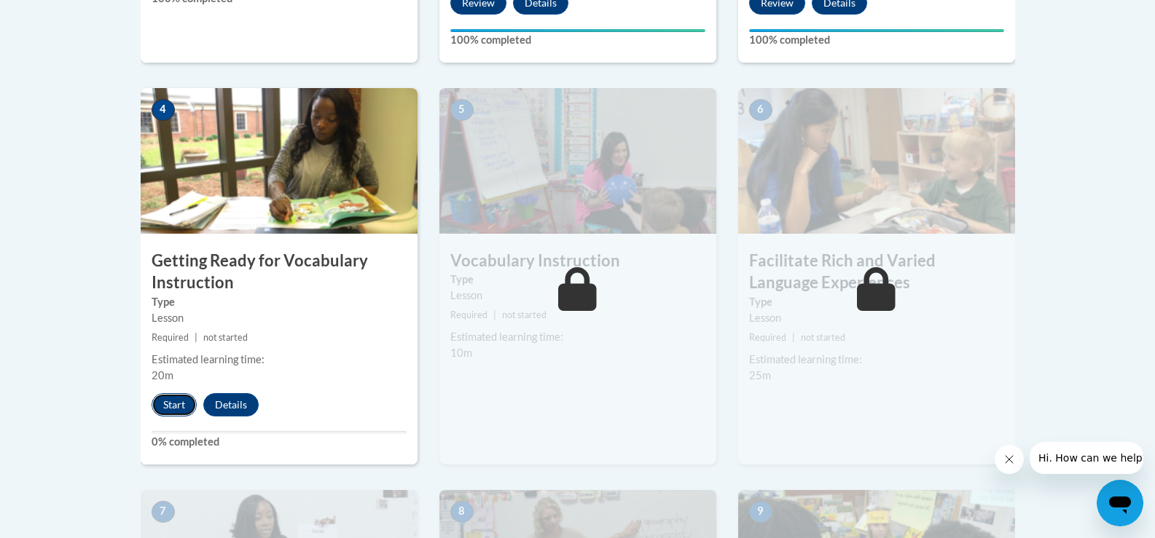
click at [186, 401] on button "Start" at bounding box center [174, 404] width 45 height 23
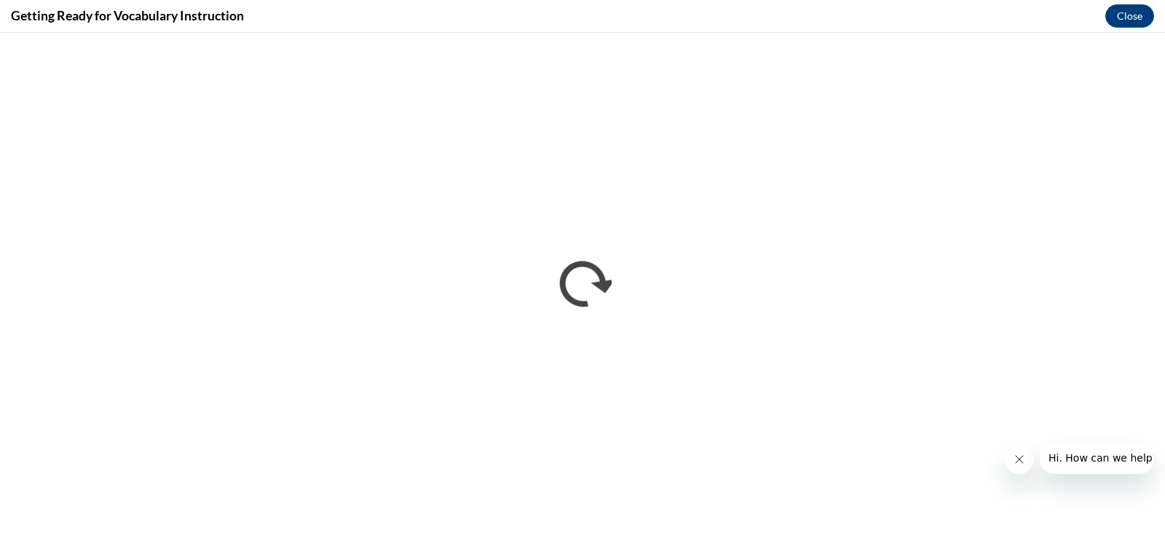
scroll to position [0, 0]
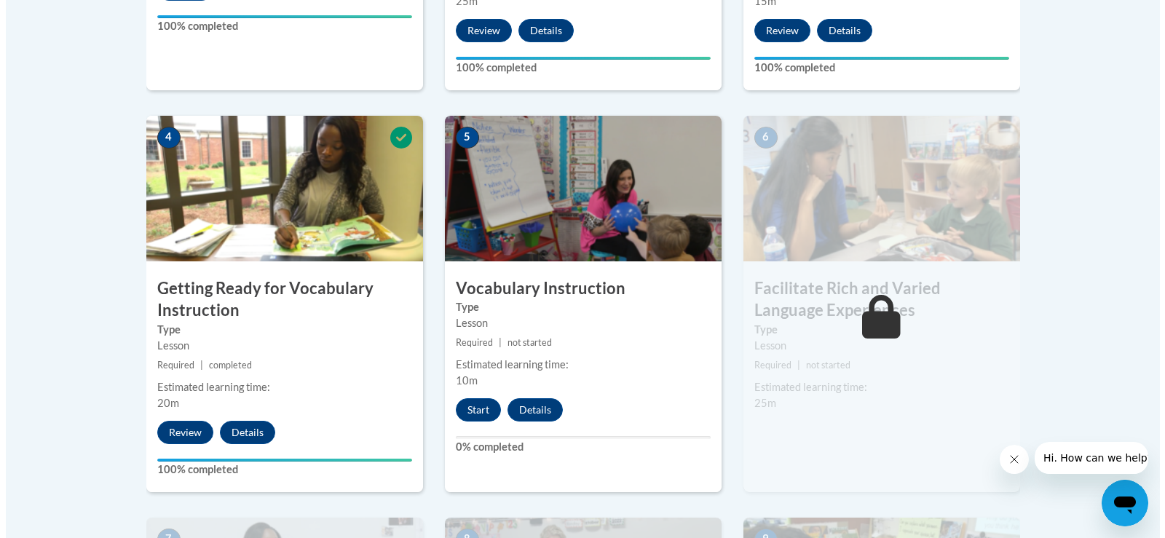
scroll to position [850, 0]
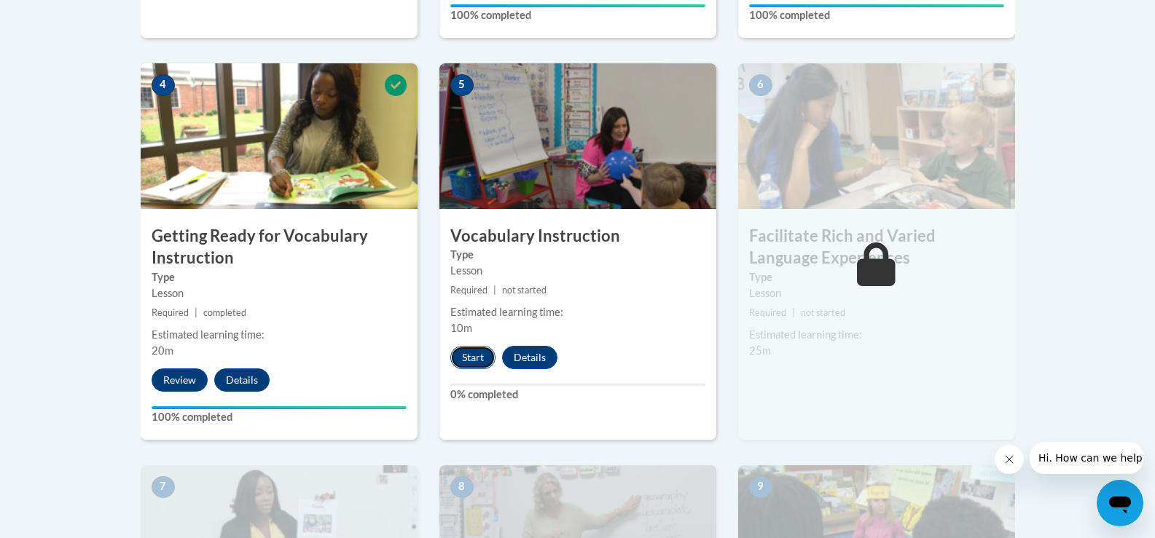
click at [485, 349] on button "Start" at bounding box center [472, 357] width 45 height 23
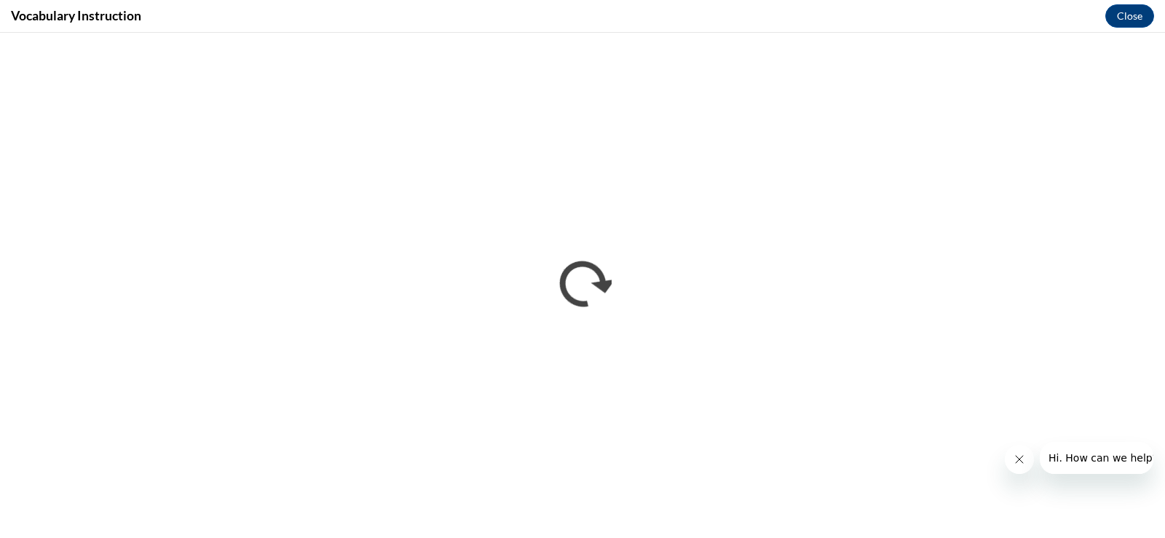
scroll to position [0, 0]
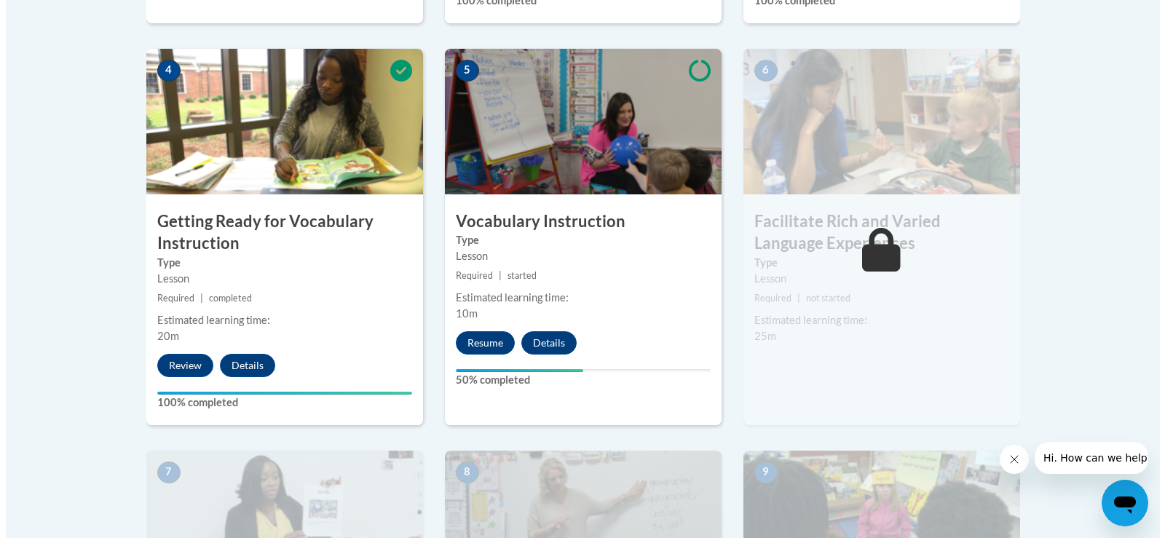
scroll to position [874, 0]
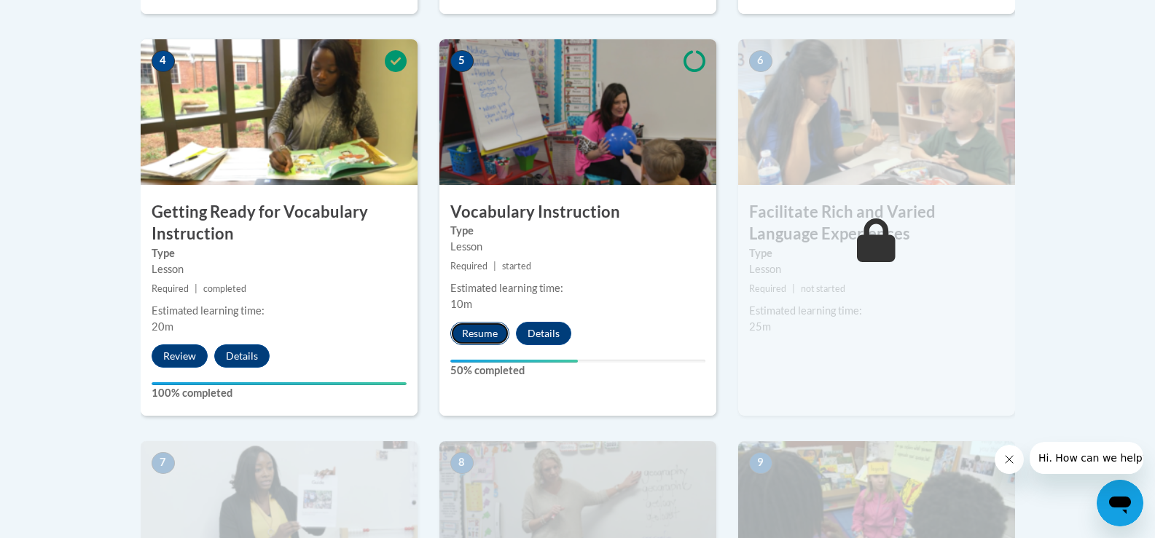
click at [498, 331] on button "Resume" at bounding box center [479, 333] width 59 height 23
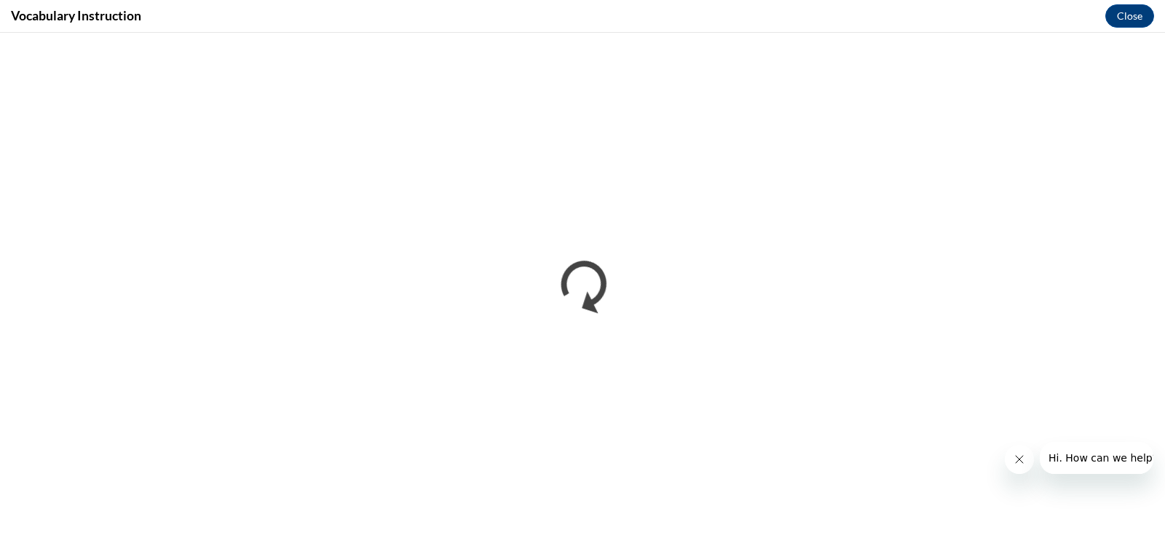
scroll to position [0, 0]
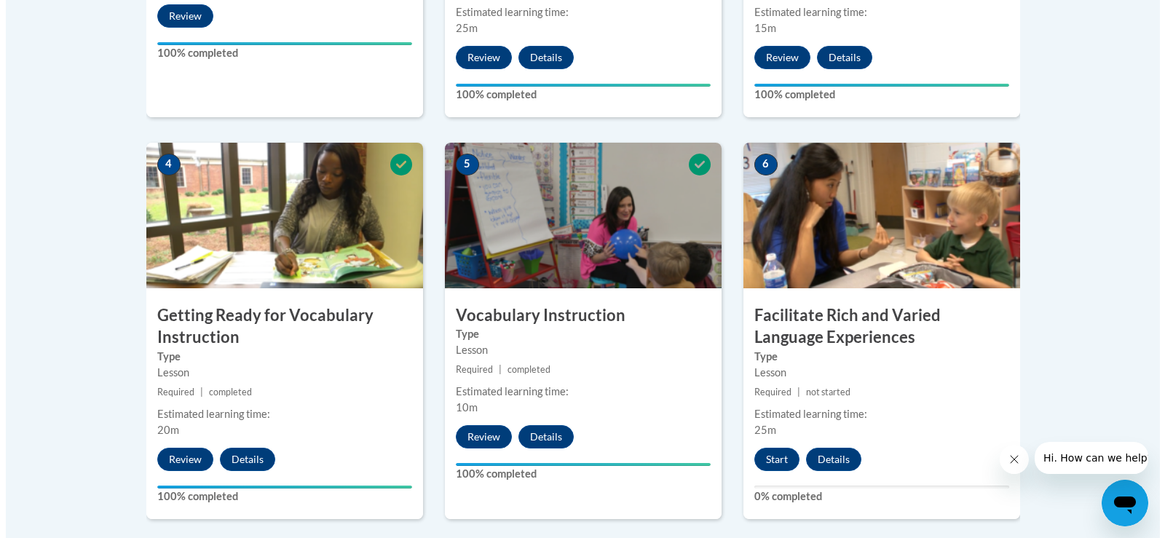
scroll to position [801, 0]
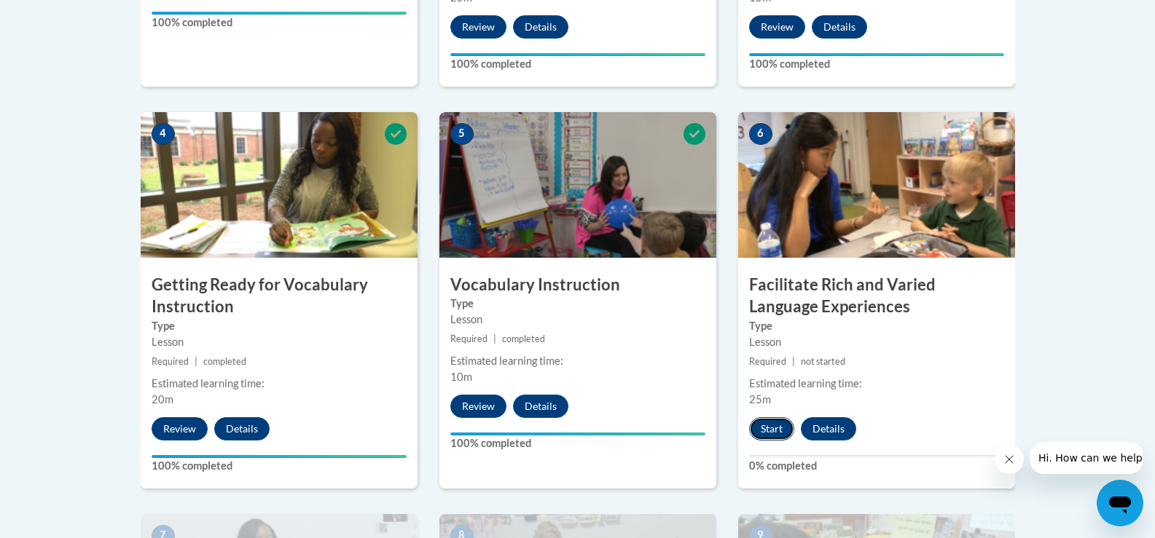
click at [787, 423] on button "Start" at bounding box center [771, 428] width 45 height 23
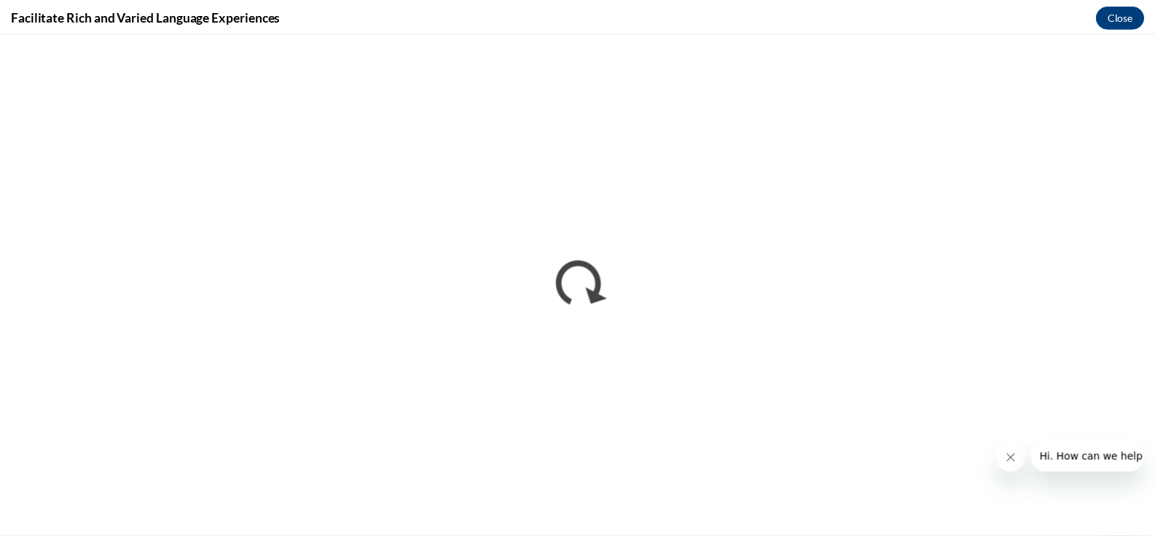
scroll to position [0, 0]
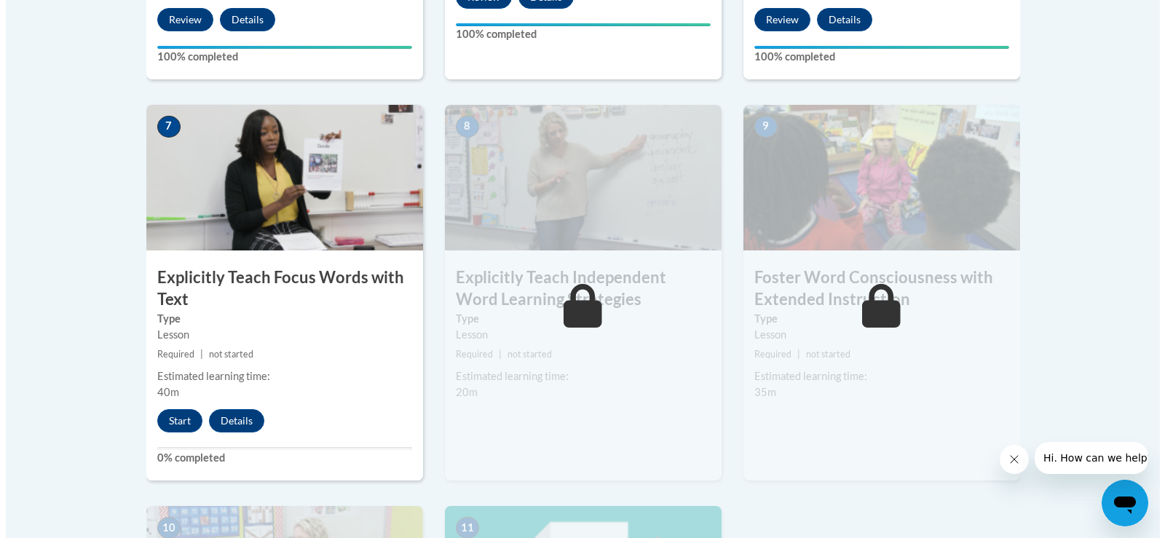
scroll to position [1214, 0]
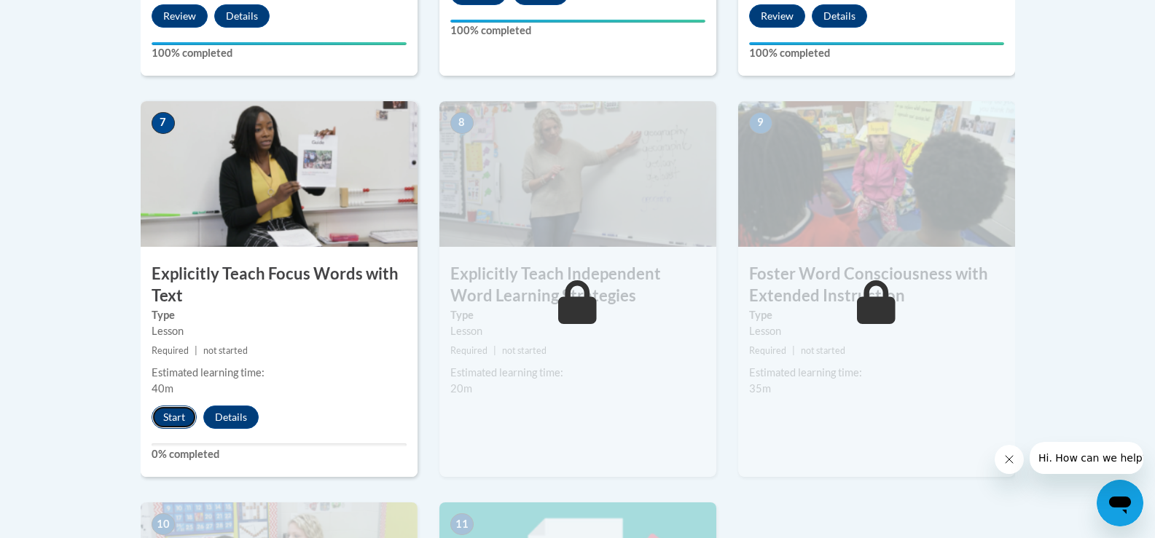
click at [165, 414] on button "Start" at bounding box center [174, 417] width 45 height 23
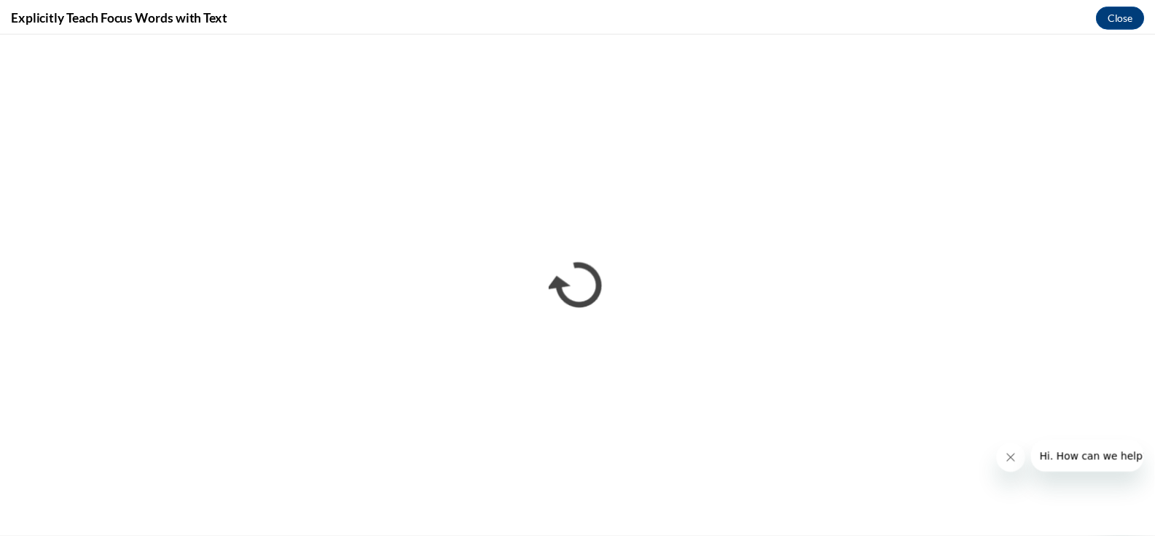
scroll to position [0, 0]
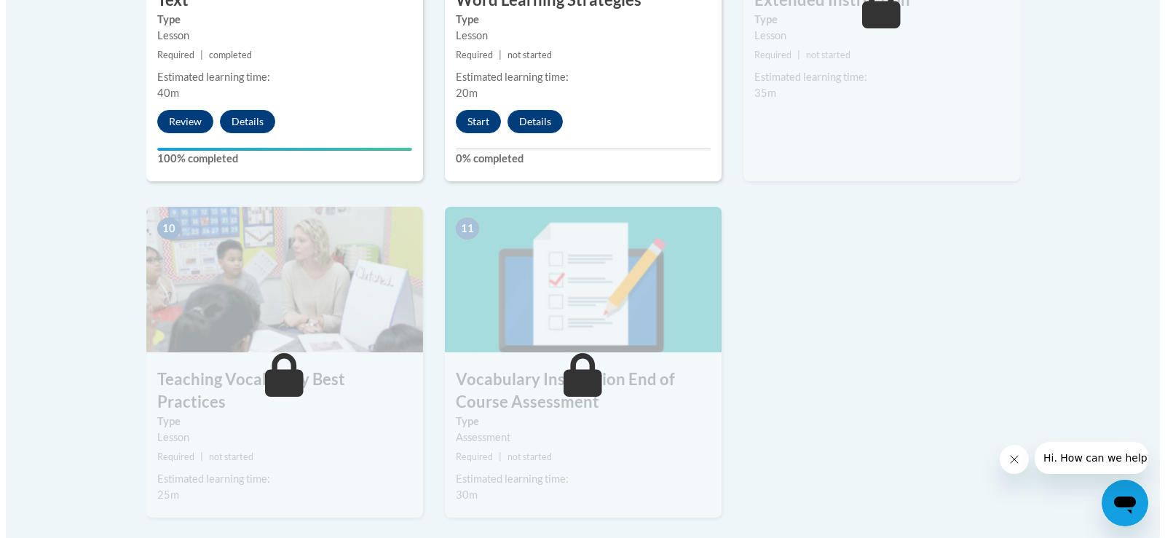
scroll to position [1530, 0]
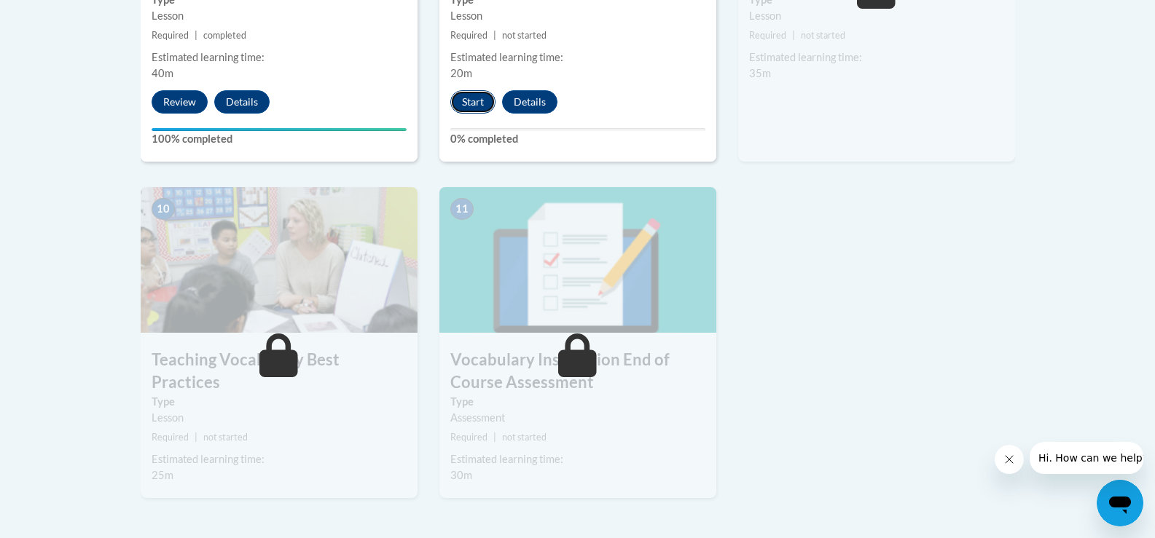
click at [477, 110] on button "Start" at bounding box center [472, 101] width 45 height 23
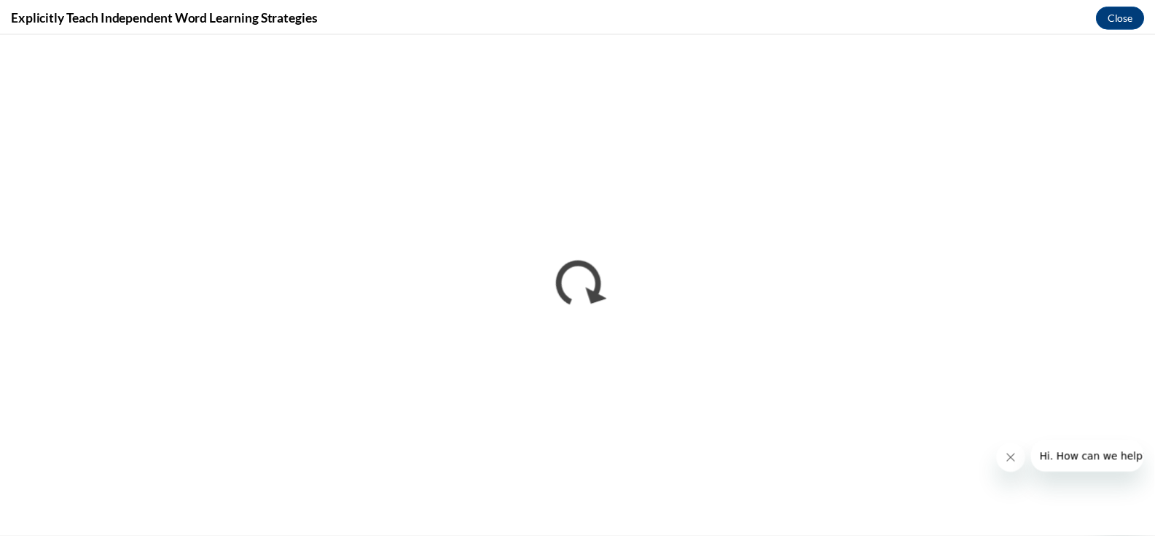
scroll to position [0, 0]
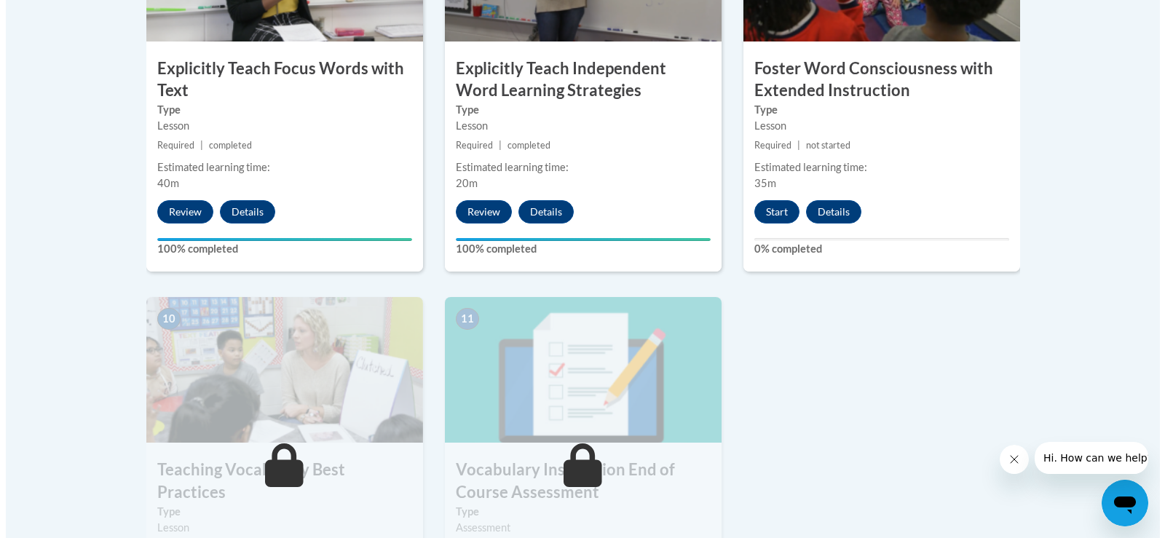
scroll to position [1433, 0]
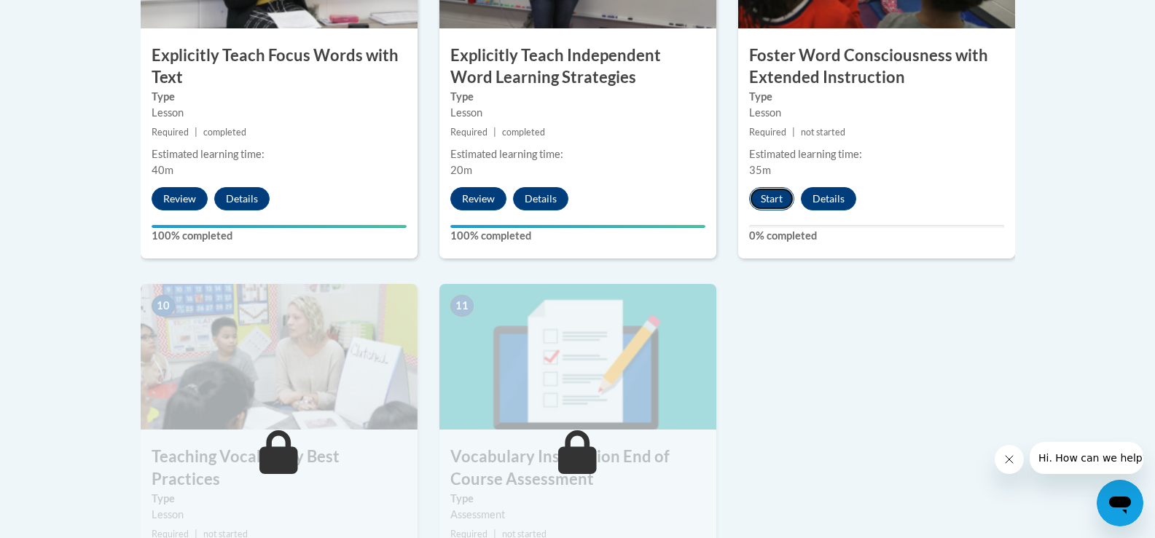
click at [765, 198] on button "Start" at bounding box center [771, 198] width 45 height 23
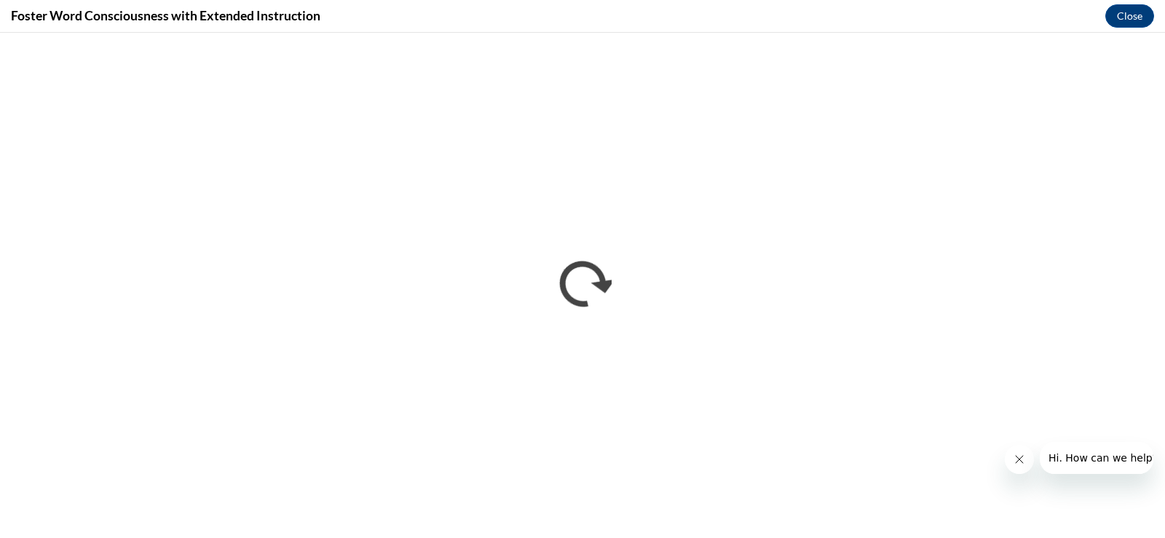
scroll to position [0, 0]
click at [488, 24] on div "Foster Word Consciousness with Extended Instruction Close" at bounding box center [582, 16] width 1165 height 33
